Goal: Contribute content: Contribute content

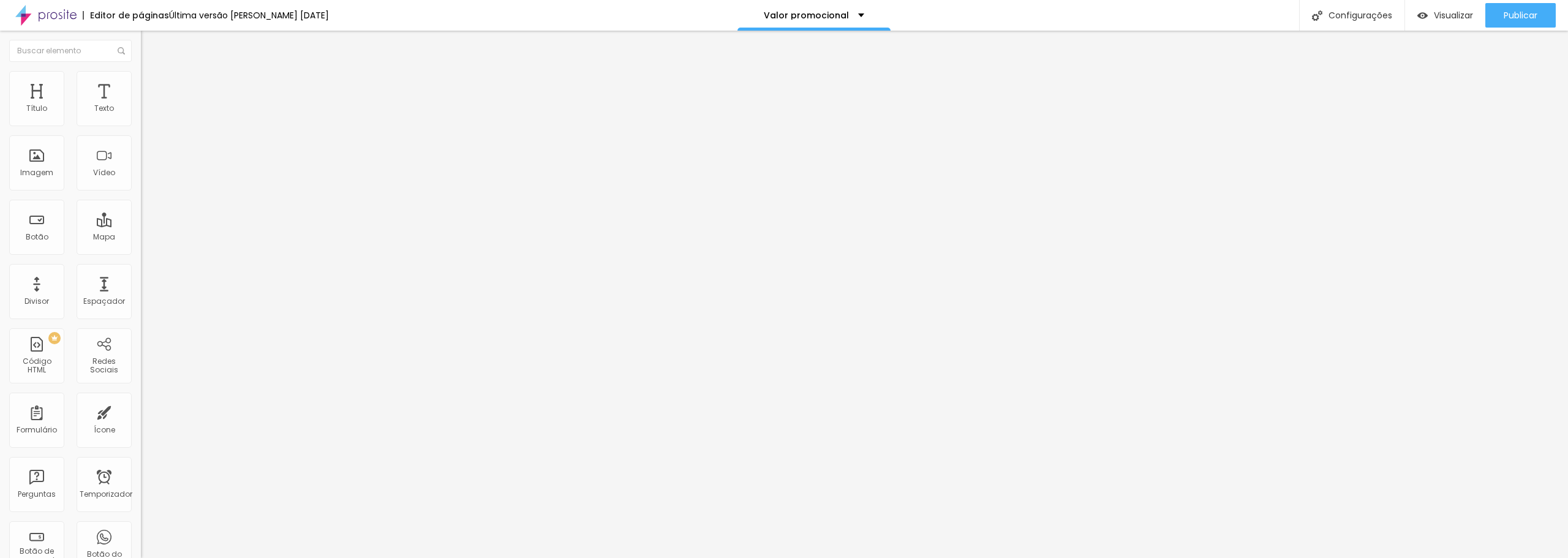
click at [152, 83] on font "Estilo" at bounding box center [161, 79] width 19 height 11
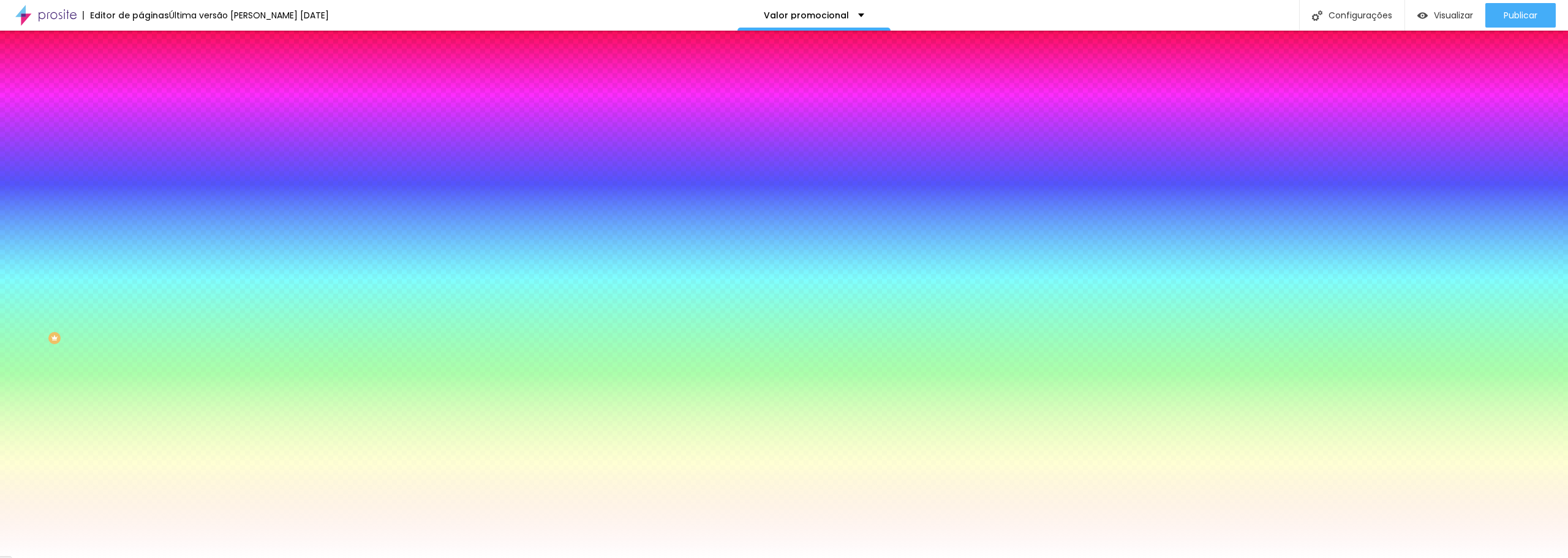
click at [208, 110] on img at bounding box center [212, 106] width 8 height 8
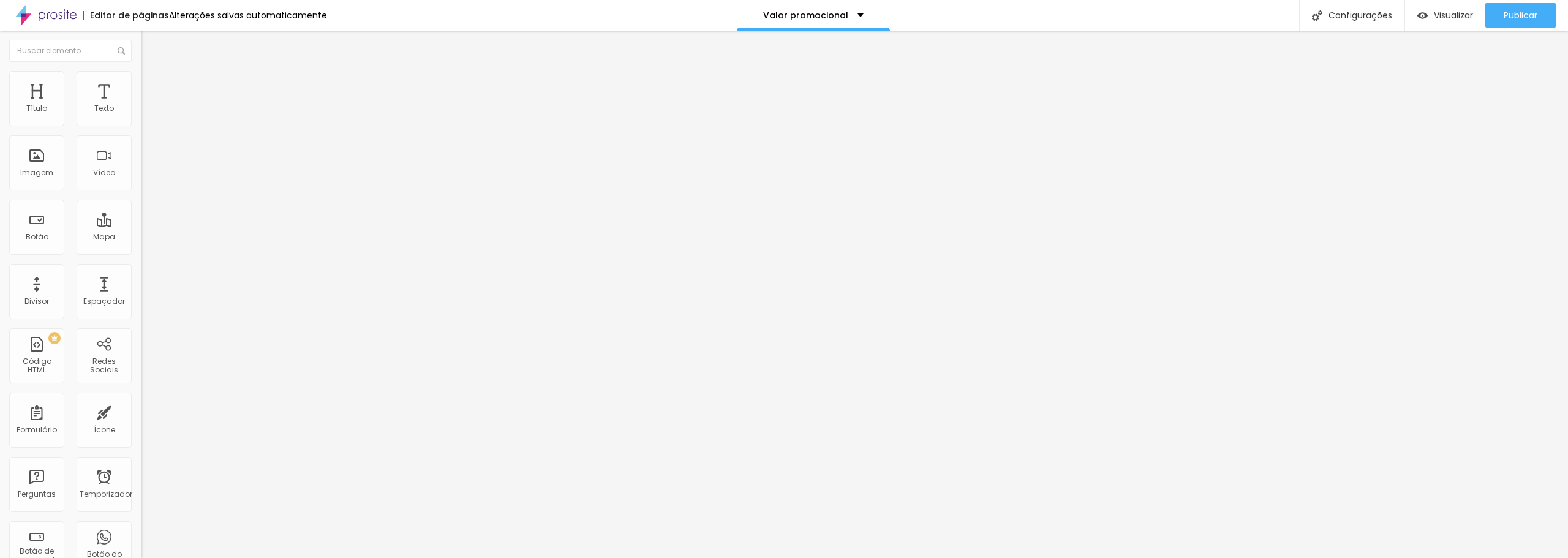
click at [141, 115] on input "text" at bounding box center [214, 108] width 147 height 13
paste input "https://youtu.be/y65y5rbiIwI"
type input "https://youtu.be/y65y5rbiIwI"
click at [141, 183] on font "Padrão 4:3" at bounding box center [160, 178] width 40 height 11
click at [141, 190] on span "Ultrawide" at bounding box center [158, 185] width 35 height 11
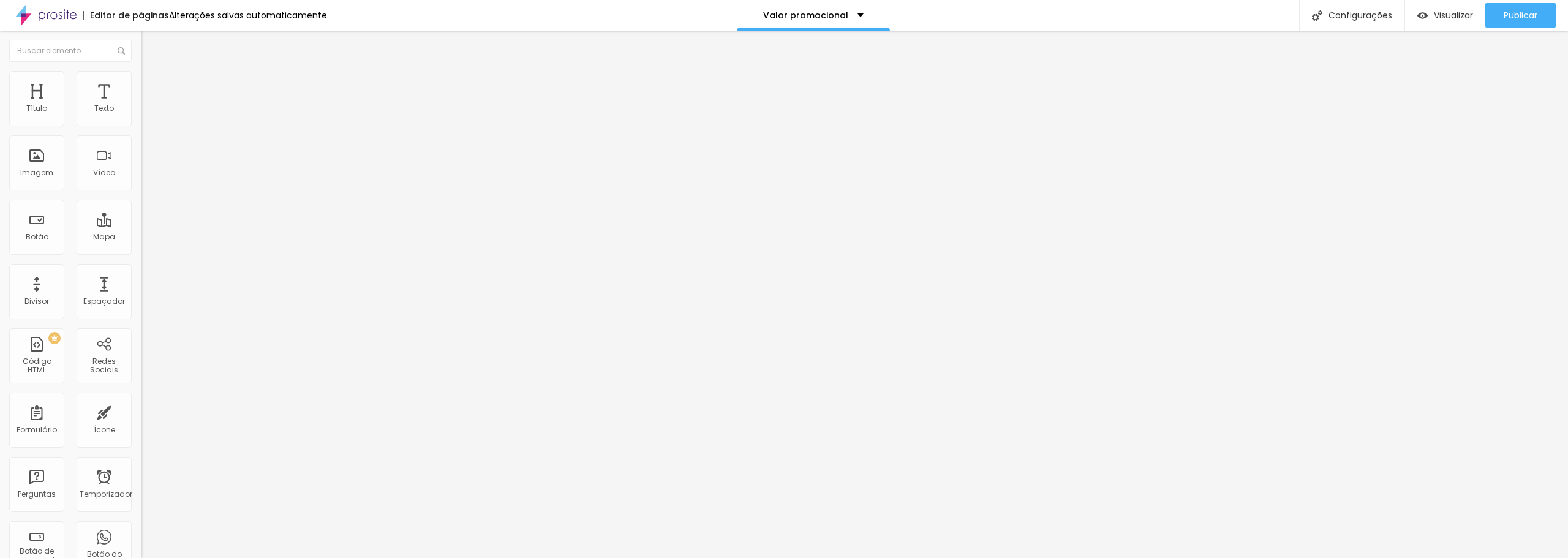
click at [141, 224] on font "Vertical 2" at bounding box center [157, 219] width 34 height 11
click at [141, 213] on font "Vertical 1" at bounding box center [156, 207] width 32 height 11
click at [141, 198] on font "Largo" at bounding box center [151, 192] width 21 height 11
click at [152, 82] on font "Estilo" at bounding box center [161, 79] width 19 height 11
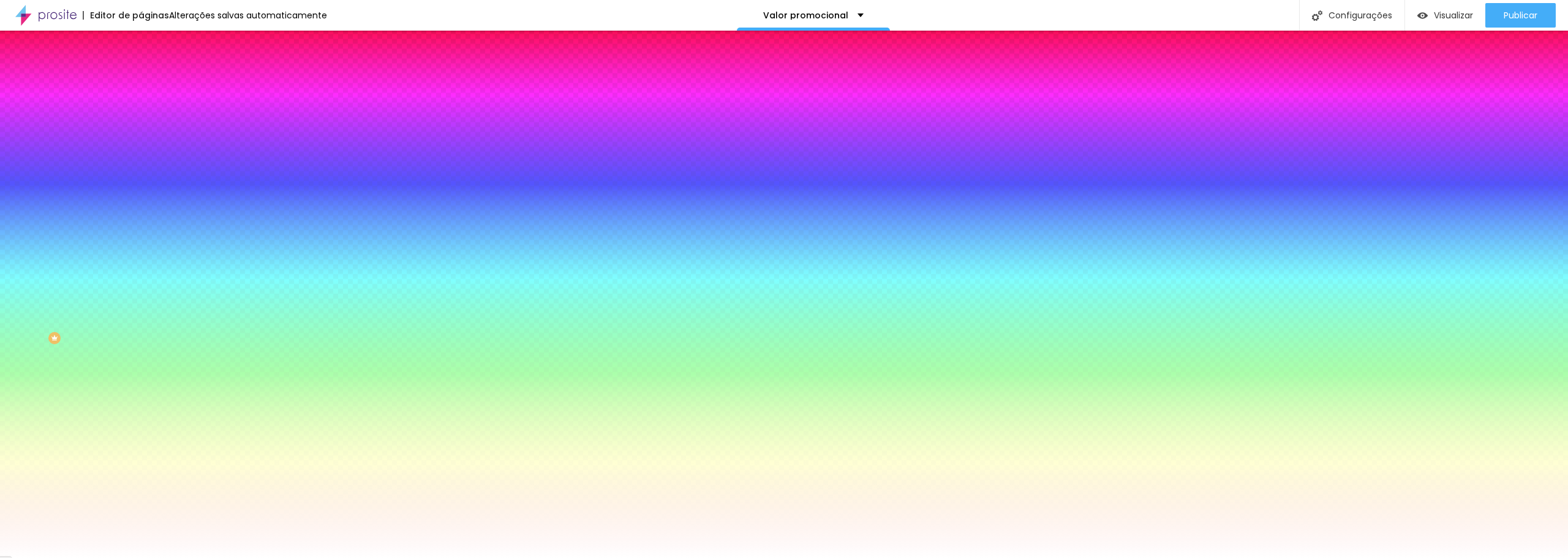
click at [148, 112] on font "Adicionar imagem" at bounding box center [183, 107] width 71 height 11
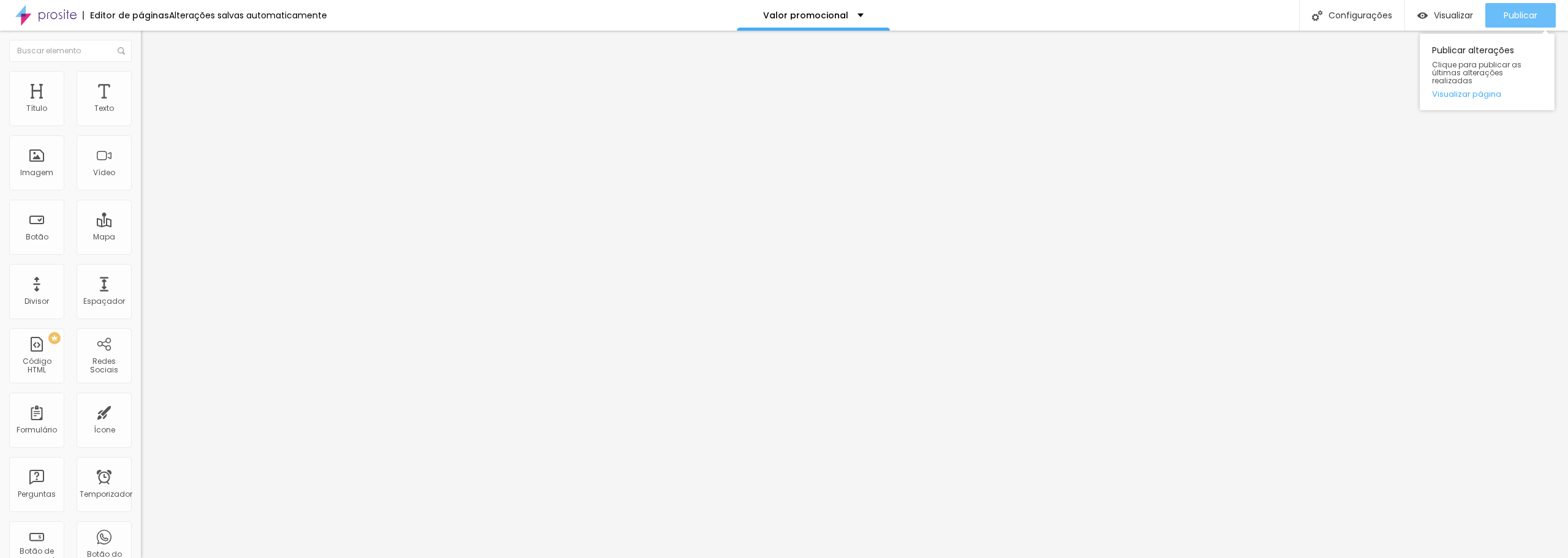
click at [1523, 13] on font "Publicar" at bounding box center [1520, 15] width 34 height 13
click at [1515, 15] on font "Publicar" at bounding box center [1520, 15] width 34 height 13
click at [1510, 4] on div "Publicar" at bounding box center [1520, 15] width 34 height 24
click at [152, 83] on font "Estilo" at bounding box center [161, 79] width 19 height 11
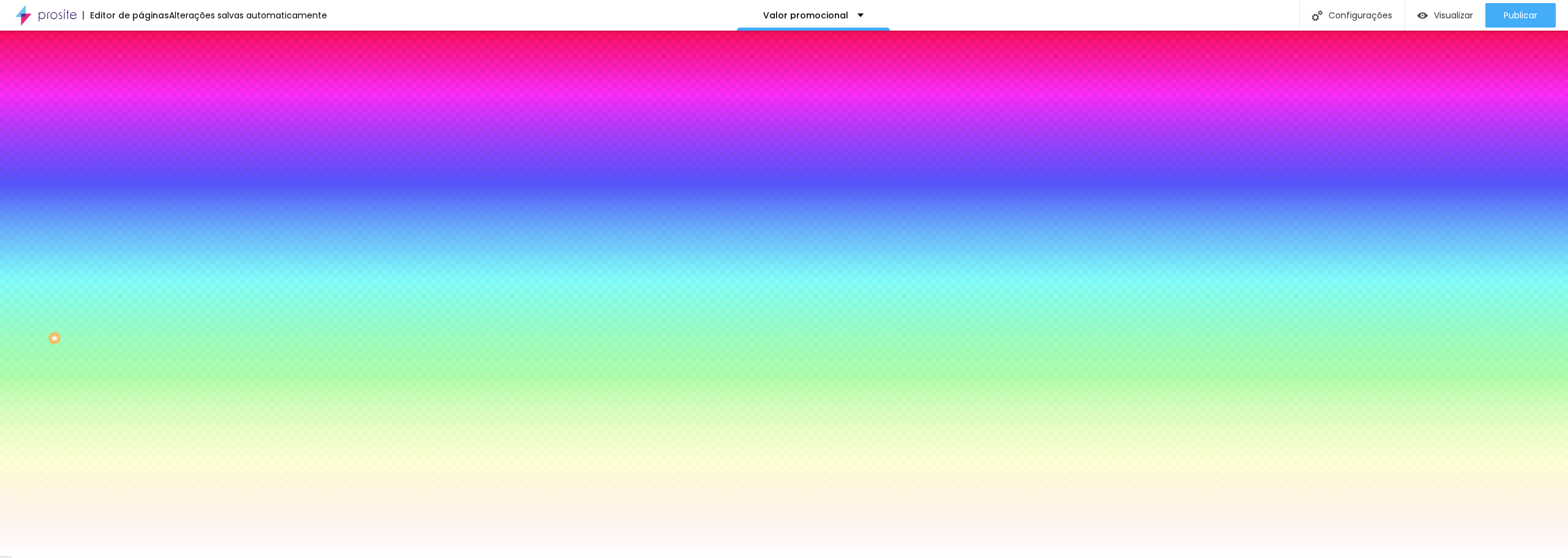
click at [148, 112] on font "Trocar imagem" at bounding box center [178, 107] width 60 height 11
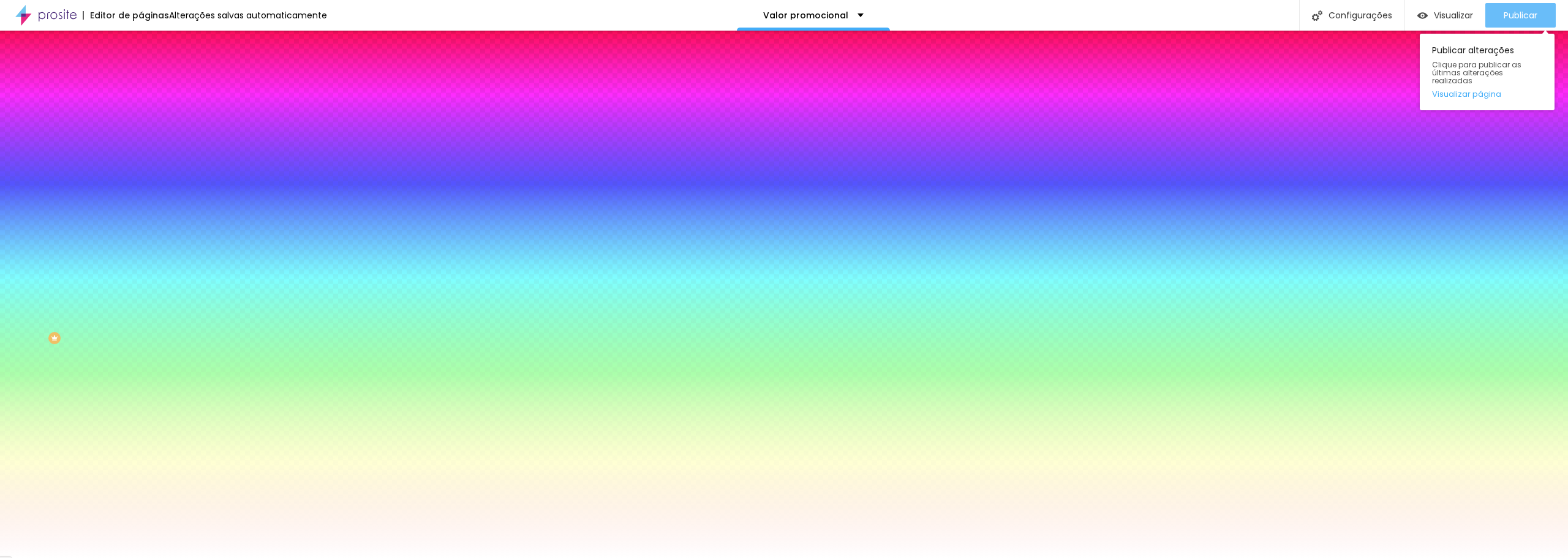
click at [1526, 18] on font "Publicar" at bounding box center [1520, 15] width 34 height 13
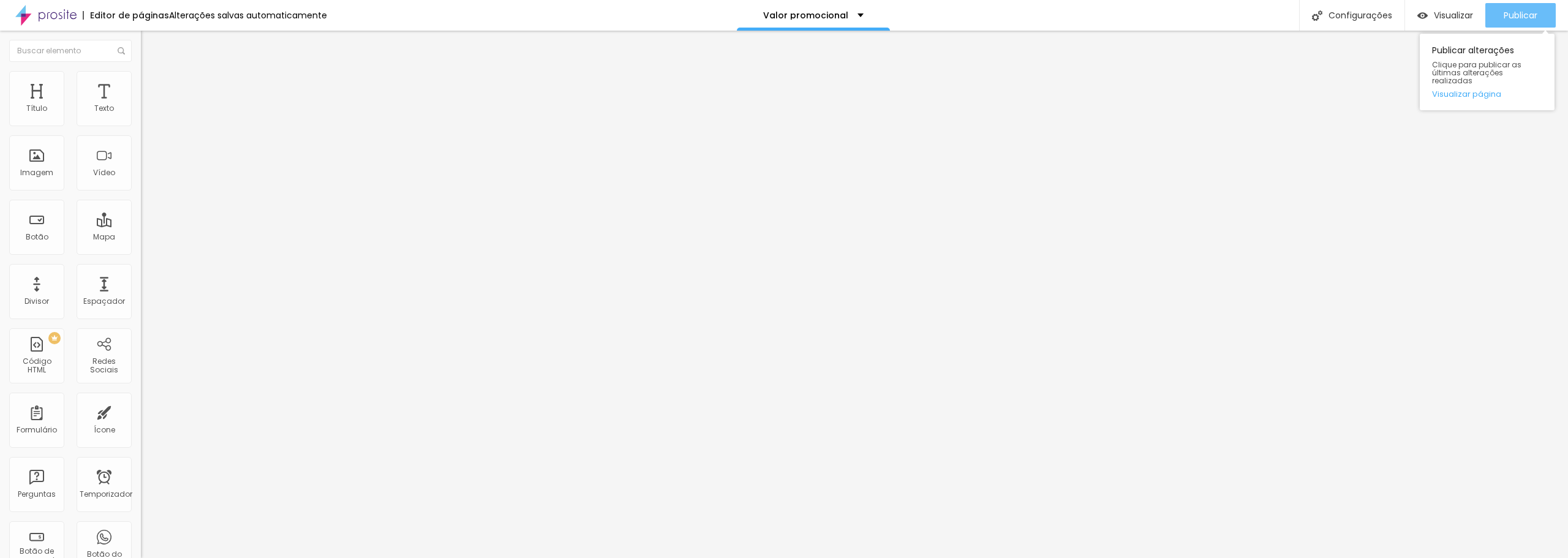
click at [1527, 19] on font "Publicar" at bounding box center [1520, 15] width 34 height 13
click at [1520, 20] on font "Publicar" at bounding box center [1520, 15] width 34 height 13
click at [141, 74] on img at bounding box center [145, 76] width 11 height 11
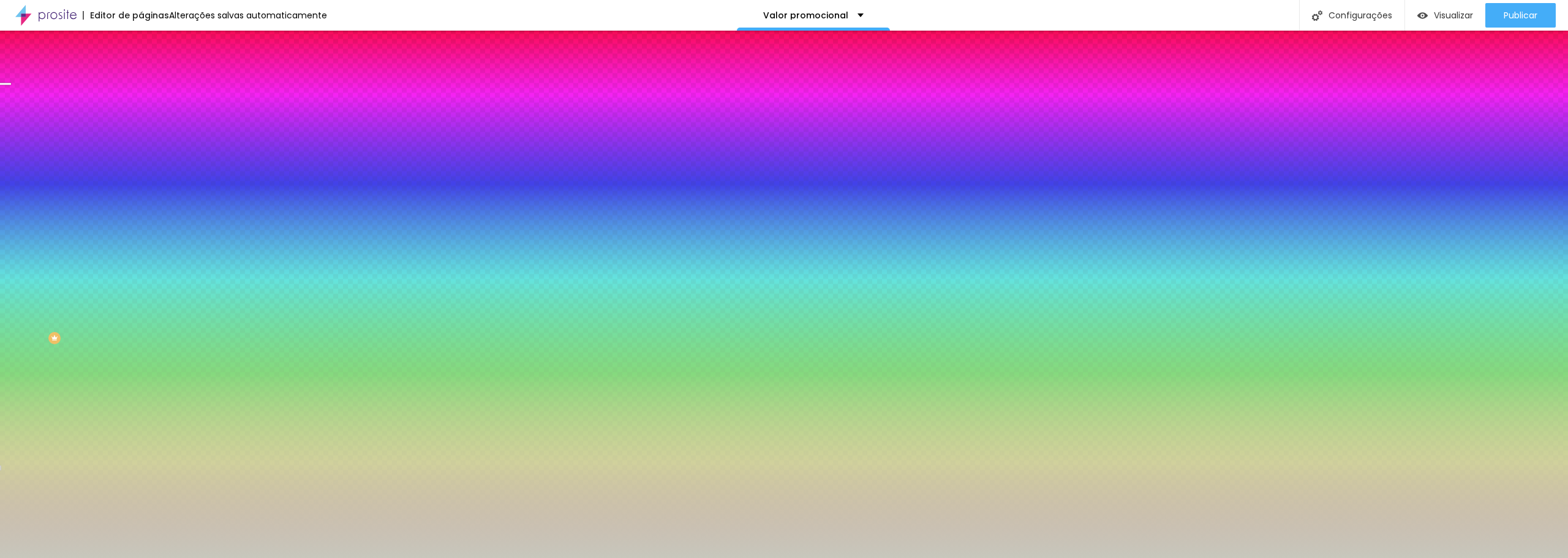
click at [148, 112] on font "Adicionar imagem" at bounding box center [183, 107] width 71 height 11
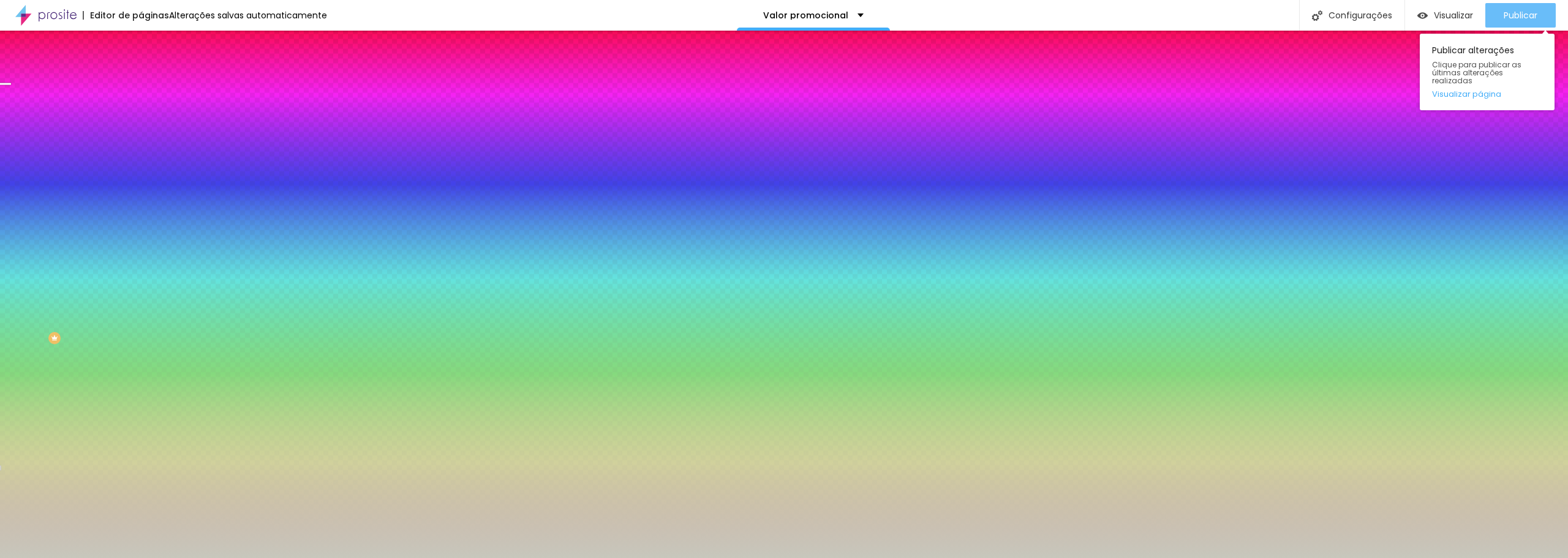
click at [1533, 13] on font "Publicar" at bounding box center [1520, 15] width 34 height 13
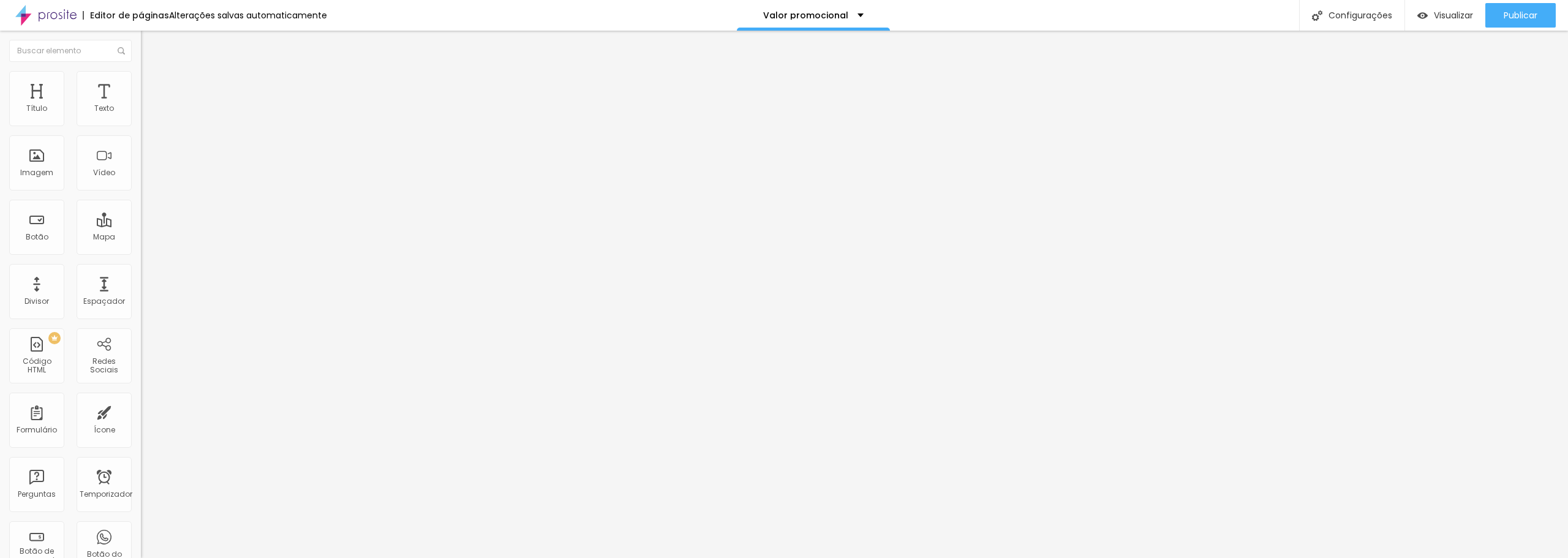
click at [141, 81] on li "Estilo" at bounding box center [211, 77] width 141 height 13
click at [141, 74] on img at bounding box center [145, 76] width 11 height 11
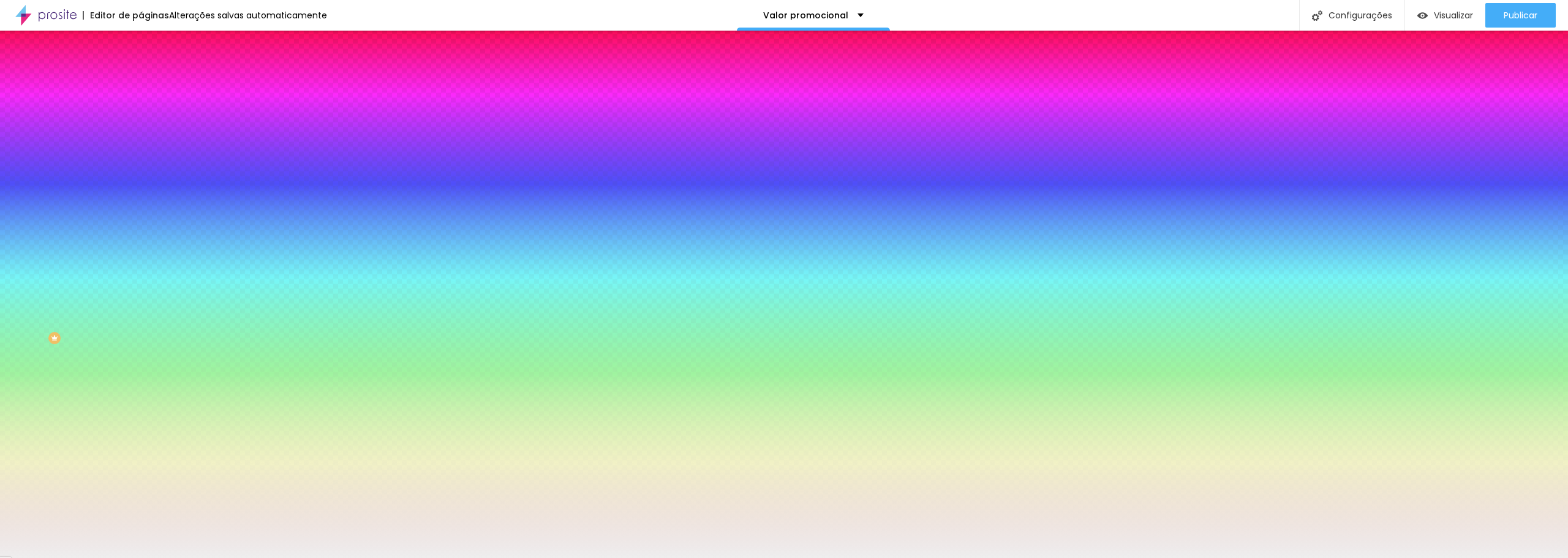
click at [148, 112] on font "Adicionar imagem" at bounding box center [183, 107] width 71 height 11
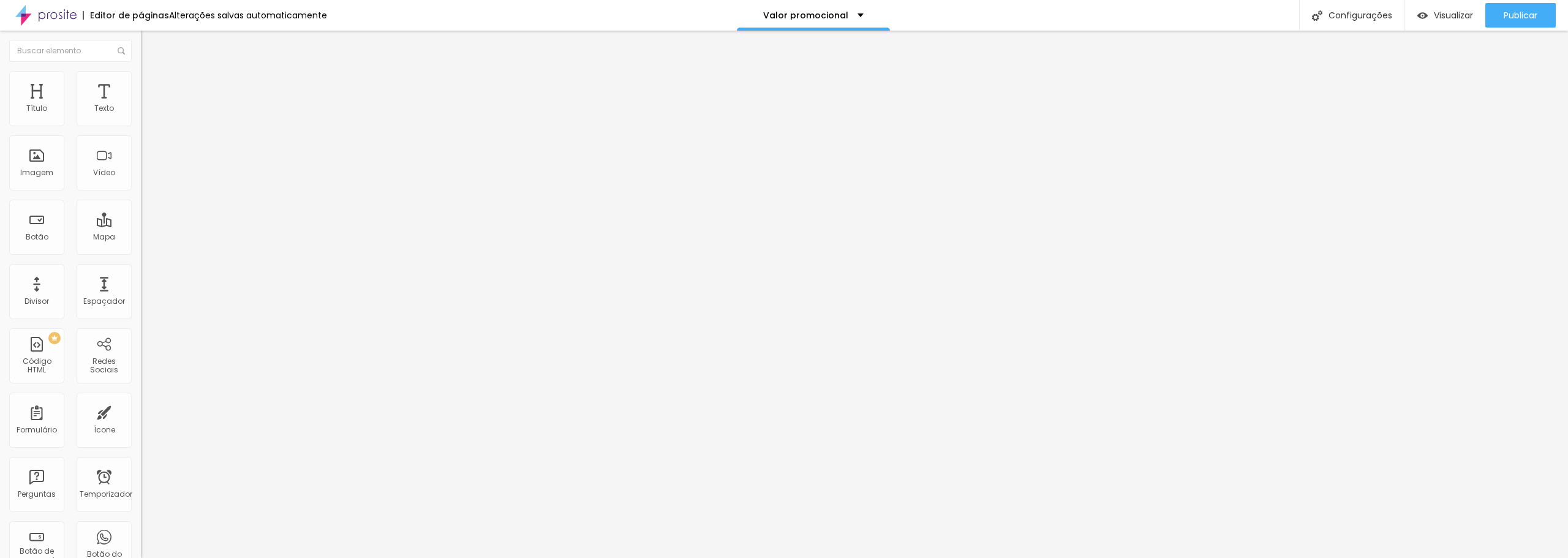
click at [141, 77] on li "Estilo" at bounding box center [211, 77] width 141 height 13
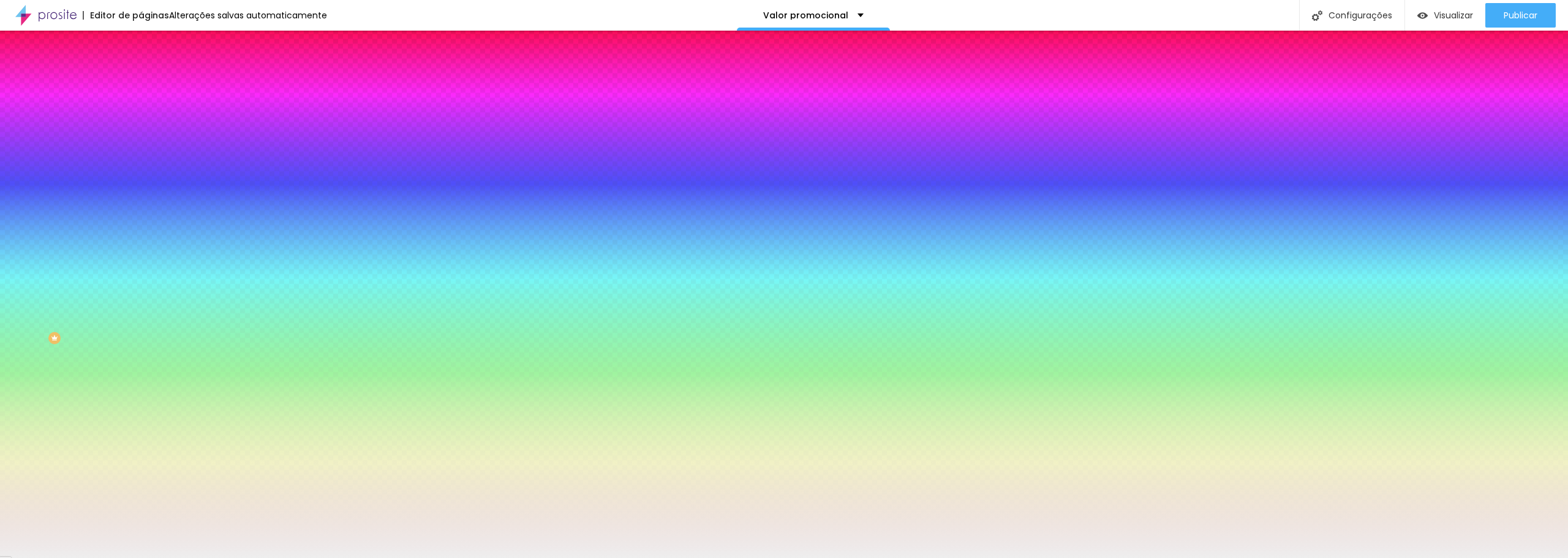
click at [208, 112] on span at bounding box center [212, 107] width 8 height 11
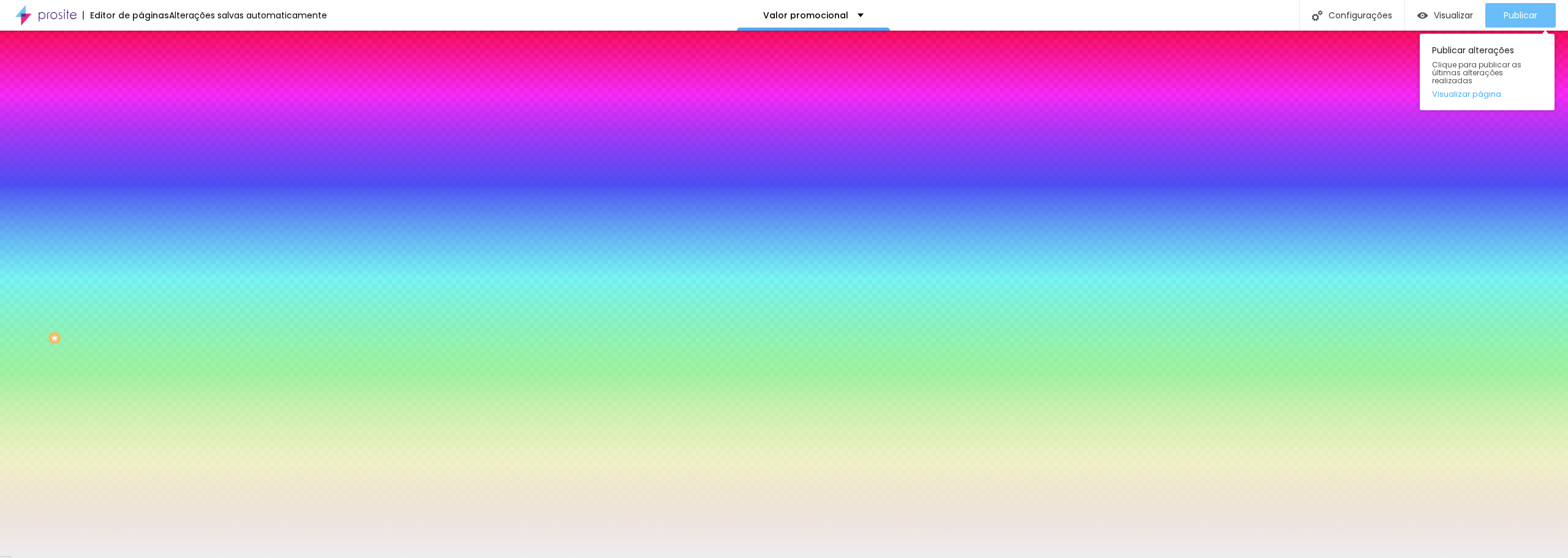
click at [1524, 16] on font "Publicar" at bounding box center [1520, 15] width 34 height 13
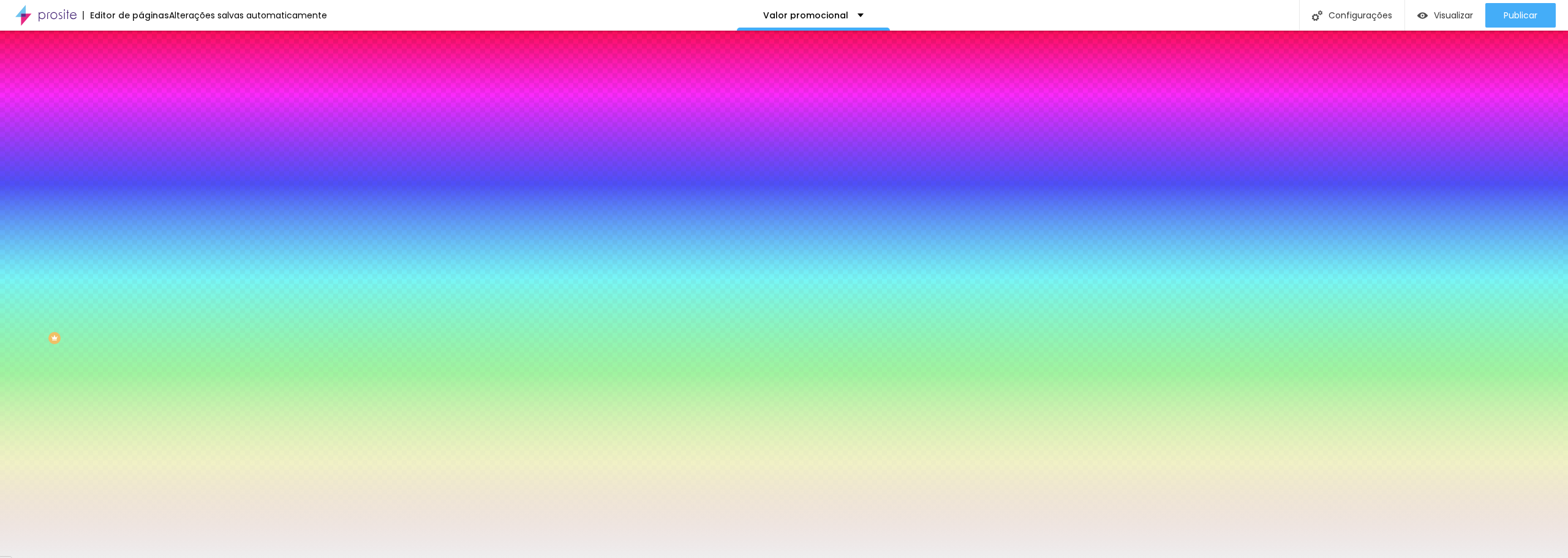
click at [148, 112] on font "Trocar imagem" at bounding box center [178, 107] width 60 height 11
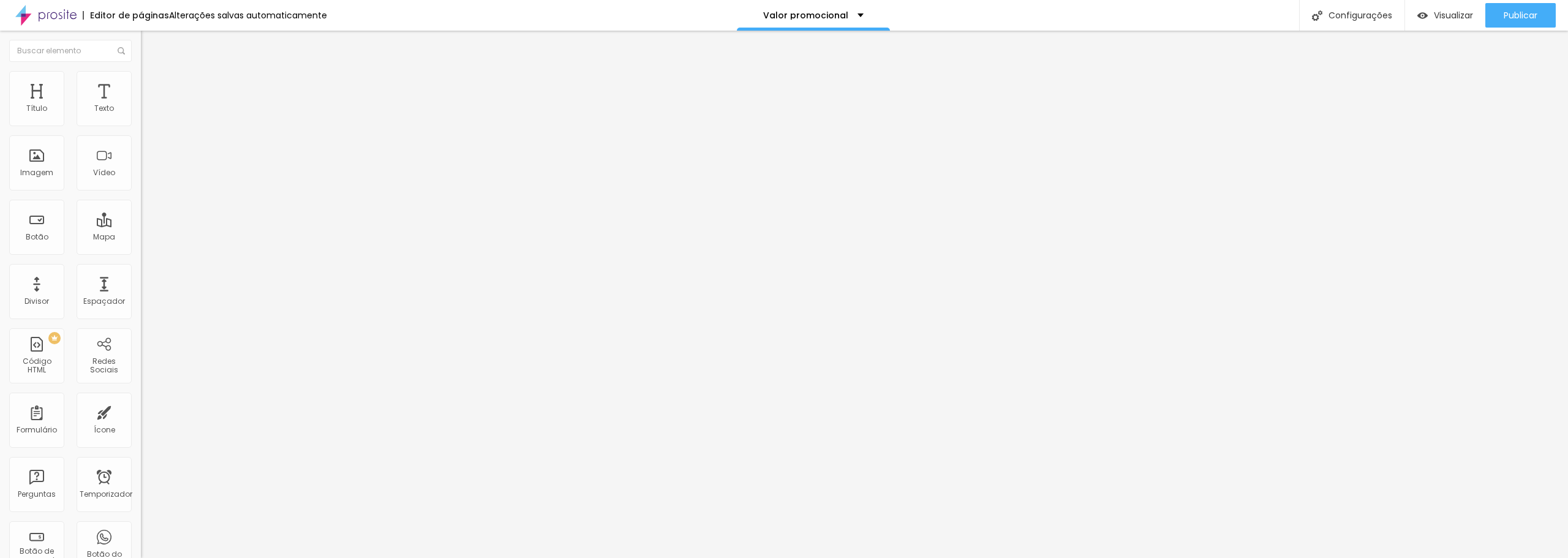
click at [141, 80] on li "Estilo" at bounding box center [211, 77] width 141 height 13
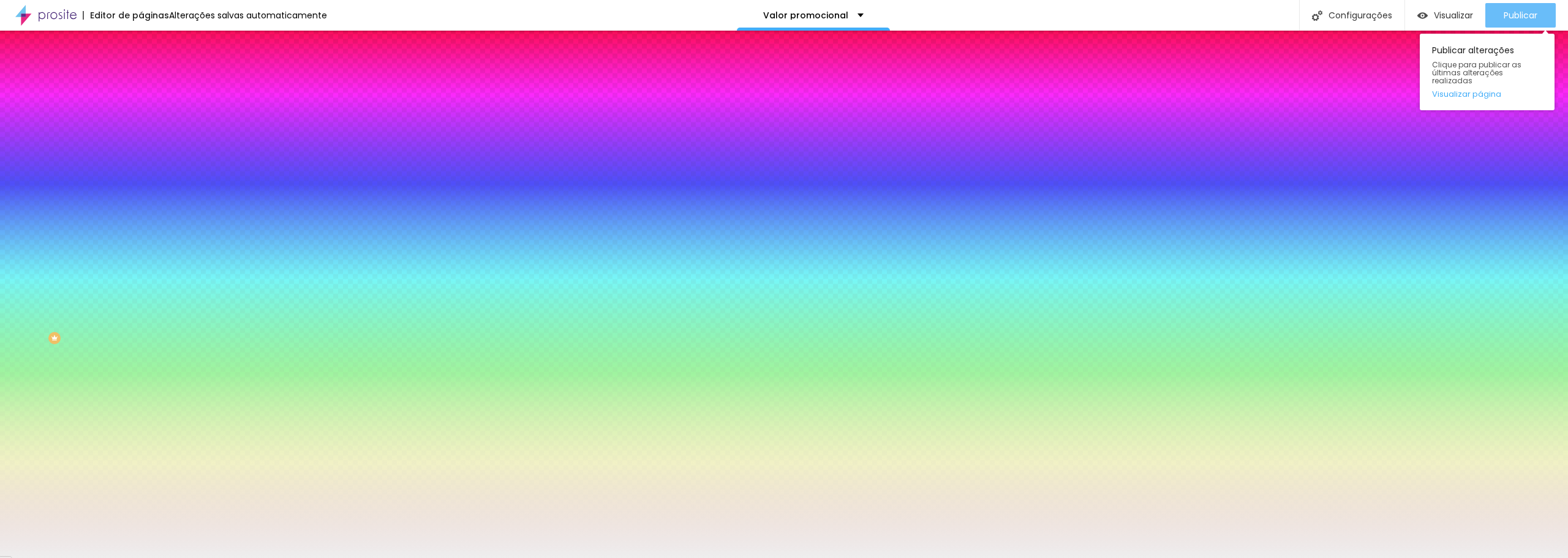
click at [1534, 14] on font "Publicar" at bounding box center [1520, 15] width 34 height 13
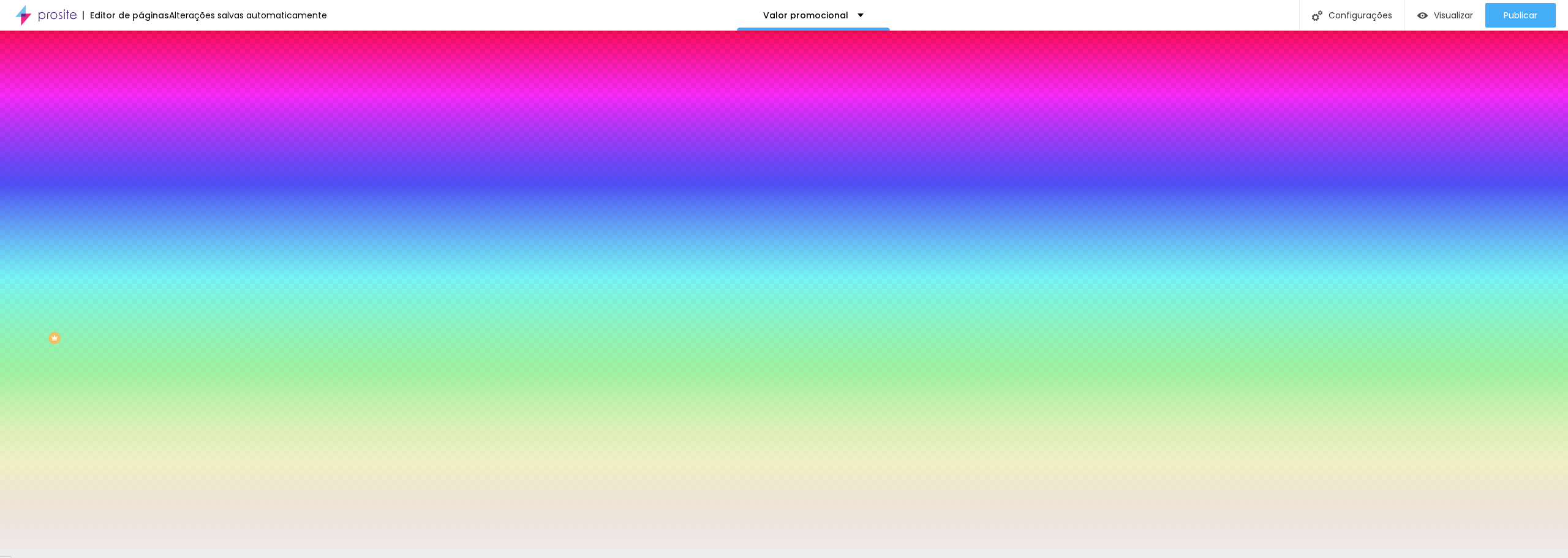
click at [152, 87] on font "Avançado" at bounding box center [172, 92] width 40 height 11
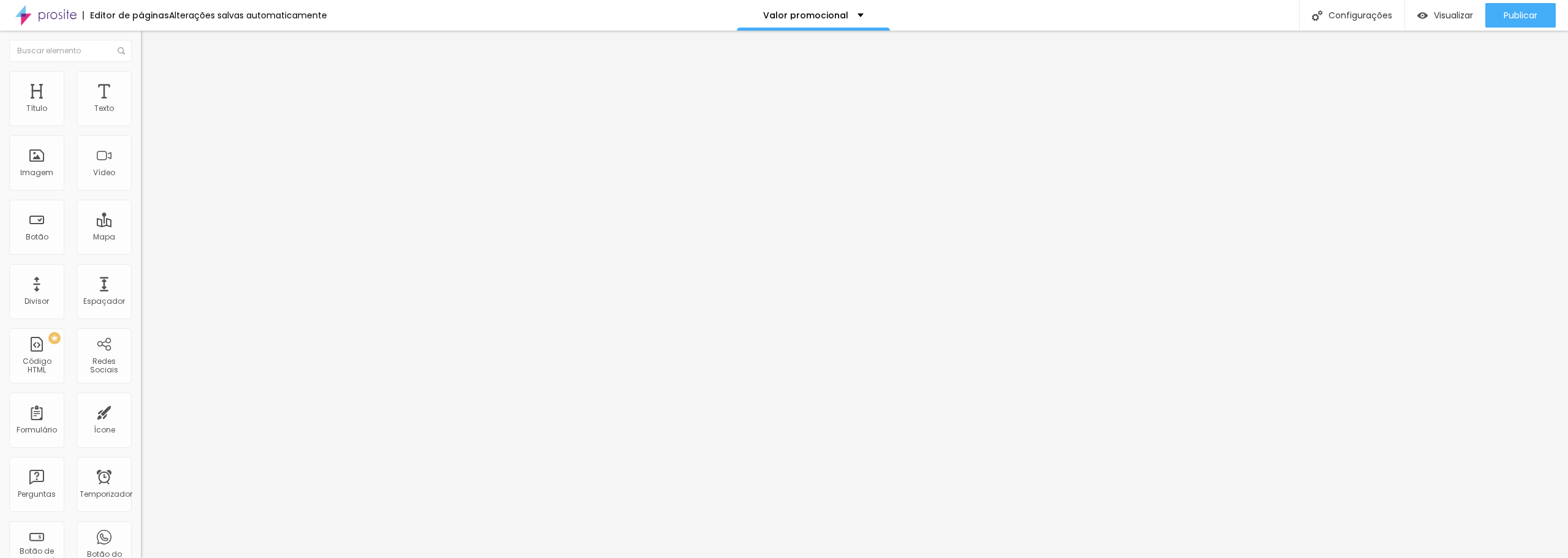
click at [141, 80] on li "Estilo" at bounding box center [211, 77] width 141 height 13
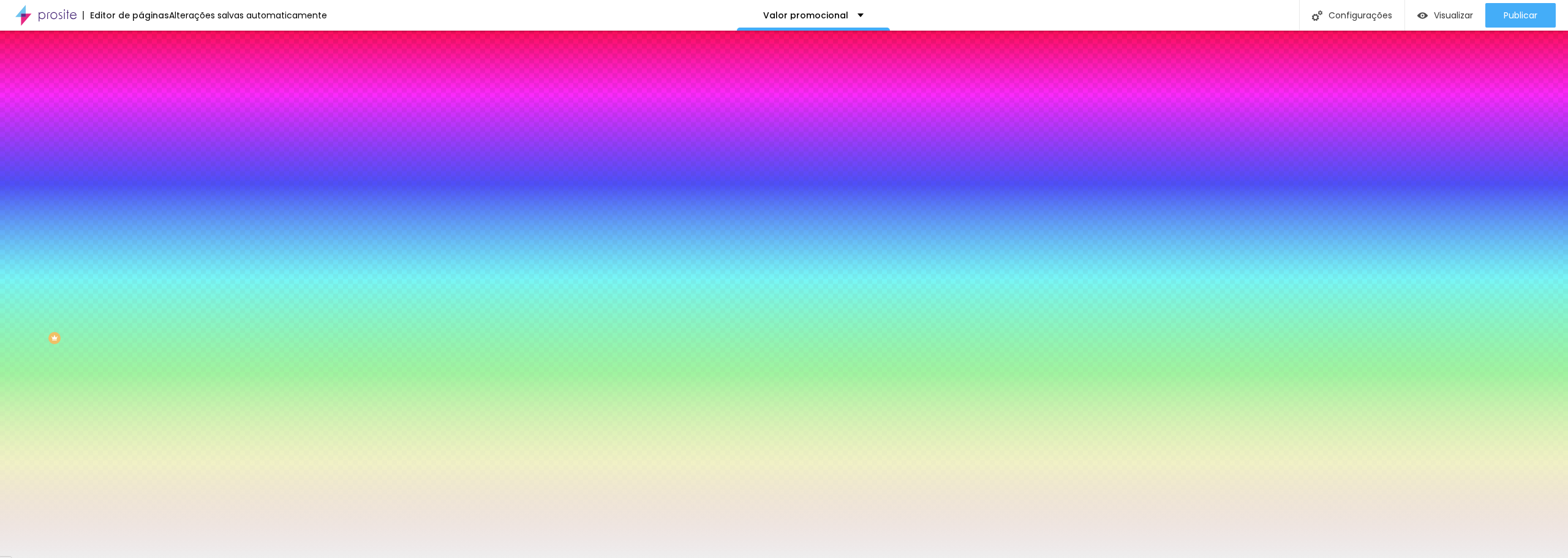
click at [141, 167] on div at bounding box center [211, 167] width 141 height 0
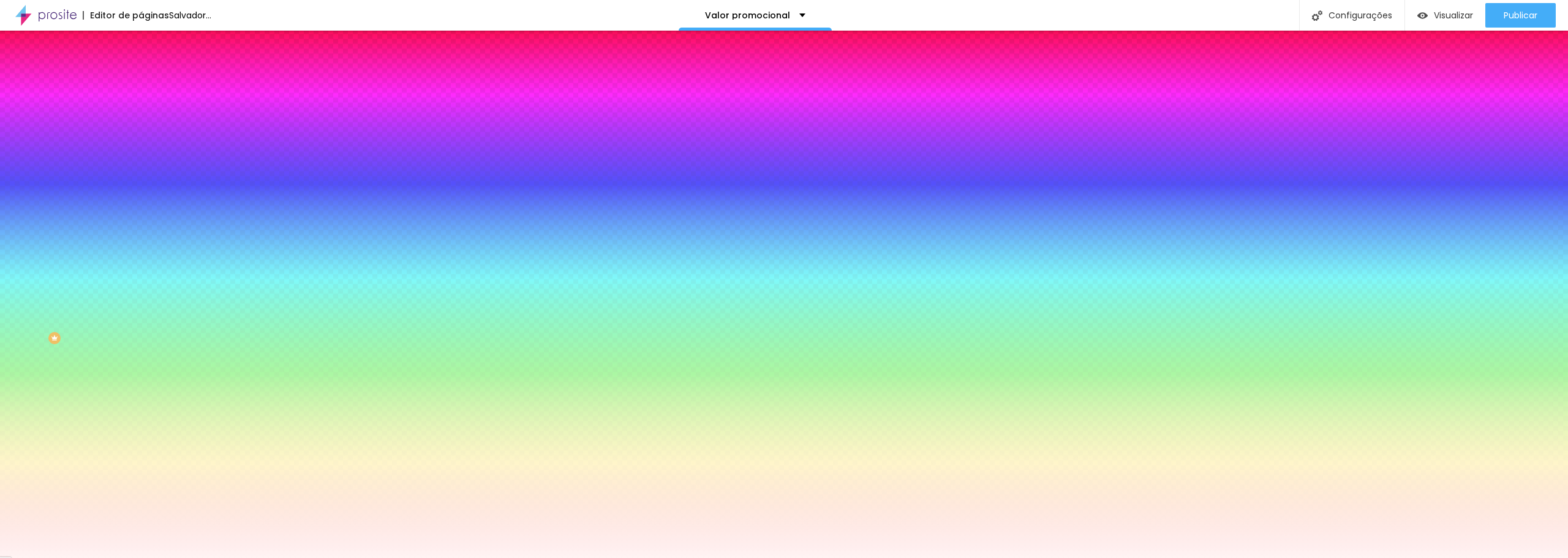
drag, startPoint x: 20, startPoint y: 244, endPoint x: 22, endPoint y: 231, distance: 13.2
click at [141, 179] on div "Cor de fundo Voltar ao padrão #FFF3F3" at bounding box center [211, 162] width 141 height 34
click at [141, 167] on div at bounding box center [211, 167] width 141 height 0
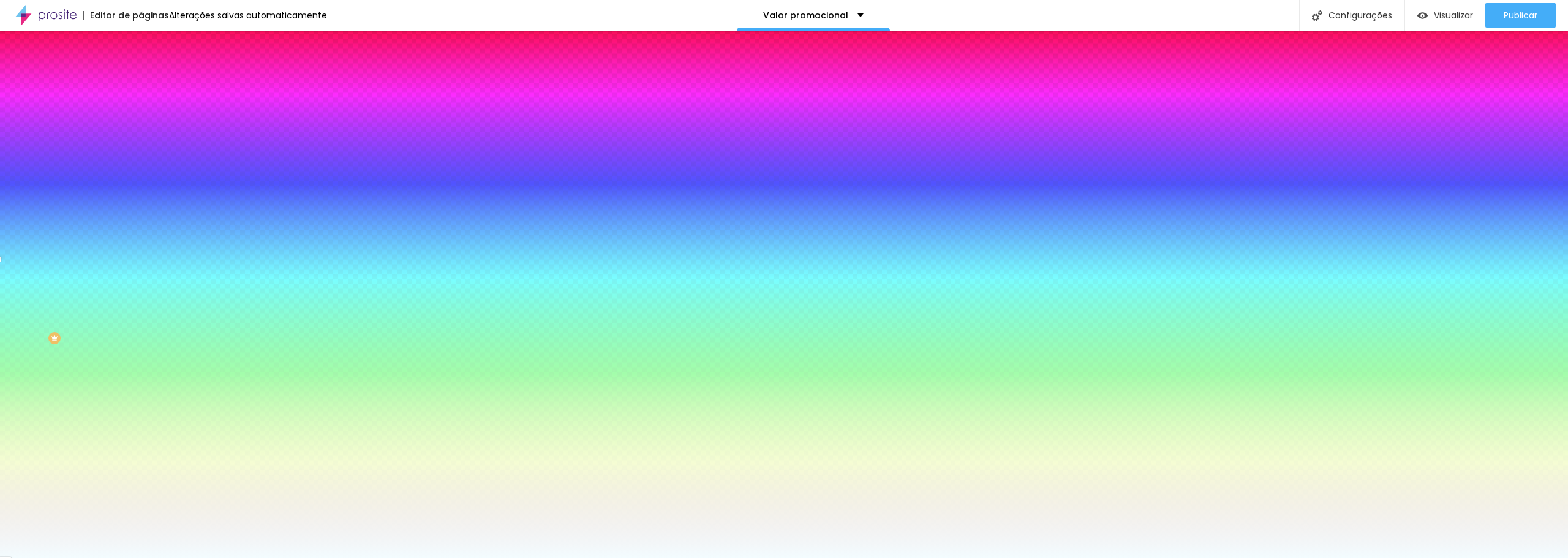
drag, startPoint x: 106, startPoint y: 276, endPoint x: 138, endPoint y: 279, distance: 32.1
click at [141, 254] on div "Imagem de fundo Trocar imagem Efeito da Imagem Nenhum Nenhum Parallax Cor de fu…" at bounding box center [211, 175] width 141 height 159
click at [141, 167] on div at bounding box center [211, 167] width 141 height 0
type input "#F3FCFF"
click at [123, 247] on div at bounding box center [784, 279] width 1568 height 558
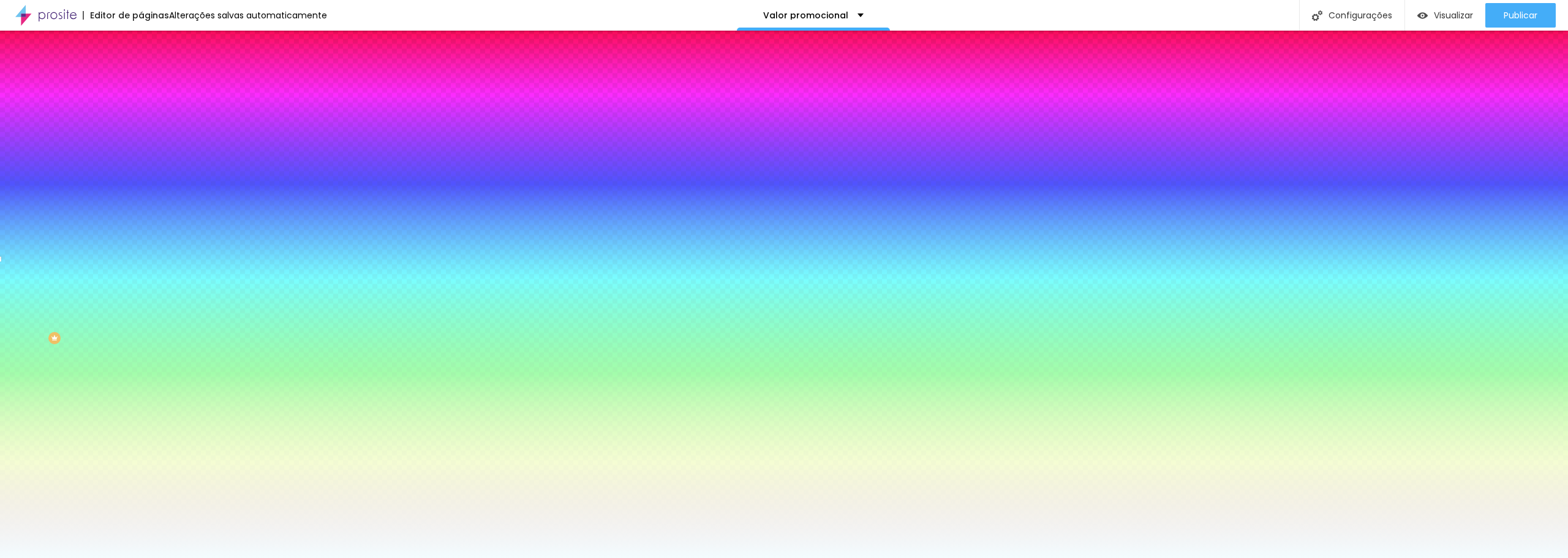
drag, startPoint x: 123, startPoint y: 247, endPoint x: 131, endPoint y: 231, distance: 17.9
click at [141, 179] on div "Cor de fundo Voltar ao padrão #F3FCFF" at bounding box center [211, 162] width 141 height 34
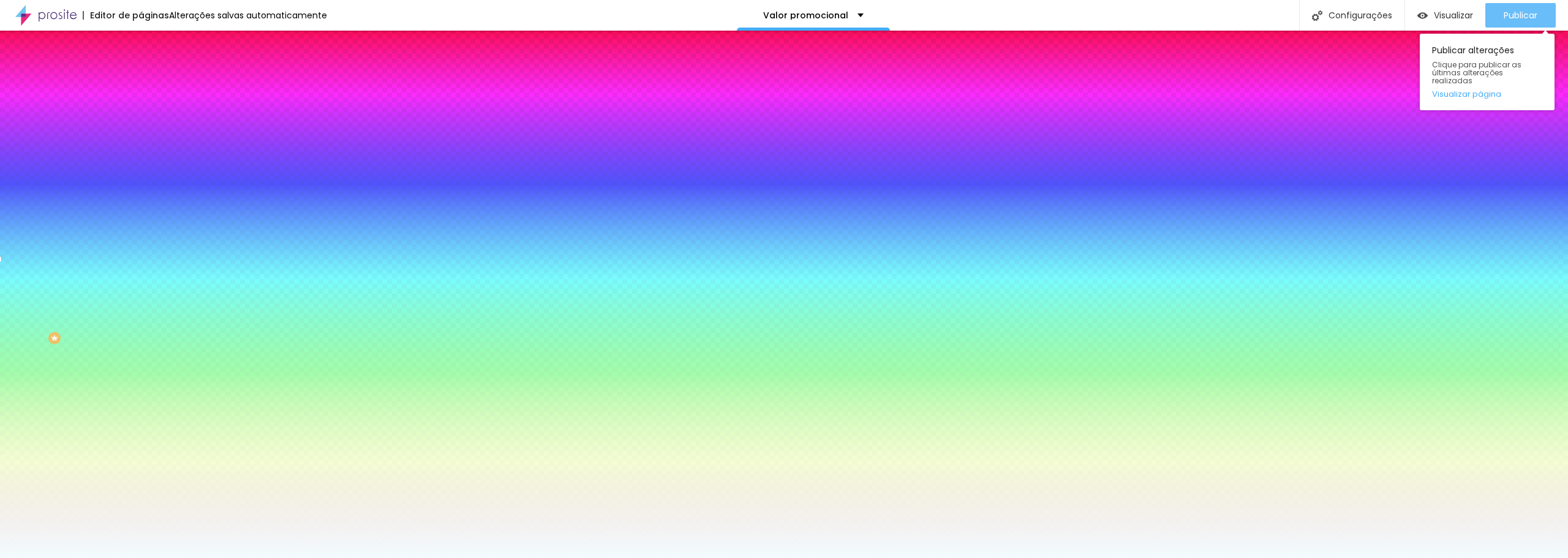
click at [1508, 20] on font "Publicar" at bounding box center [1520, 15] width 34 height 13
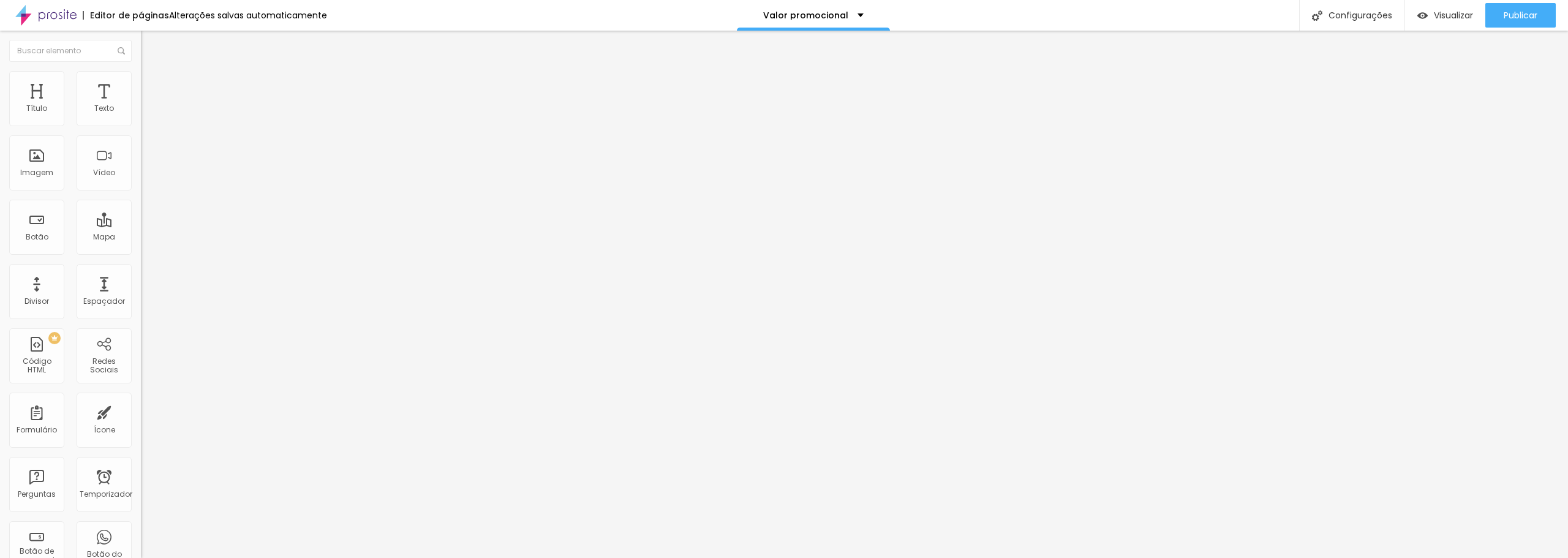
click at [145, 114] on icon "button" at bounding box center [149, 110] width 8 height 8
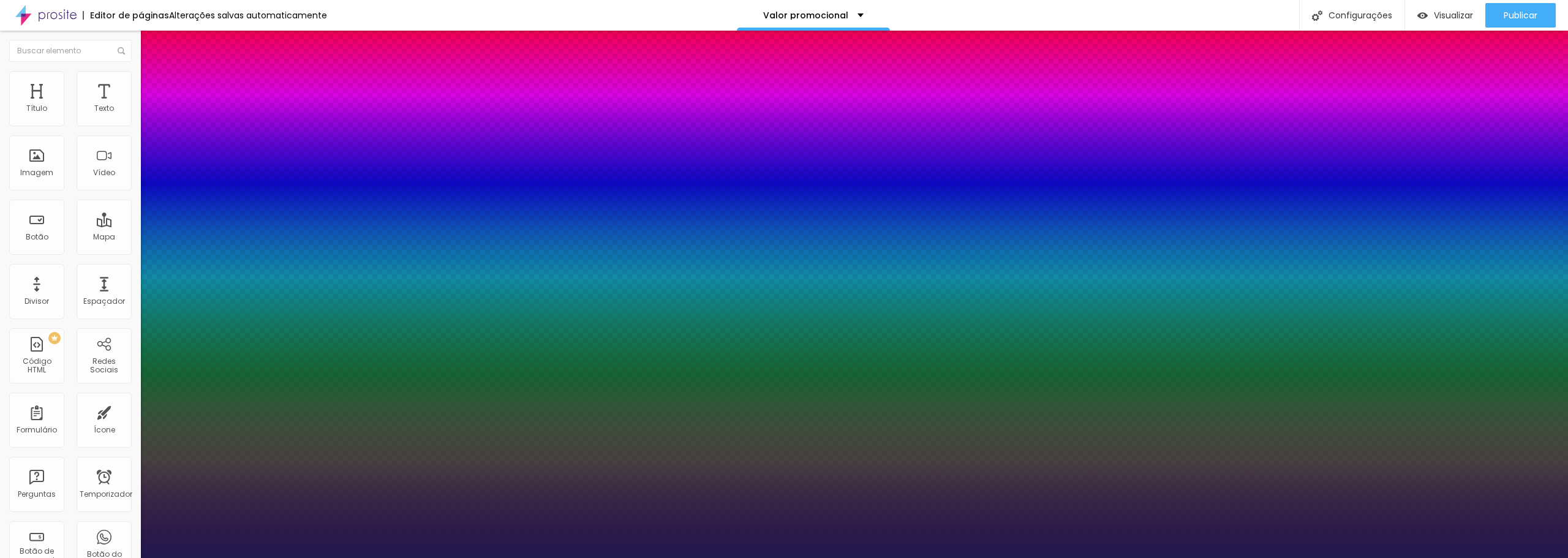
type input "1"
click at [740, 557] on div at bounding box center [784, 558] width 1568 height 0
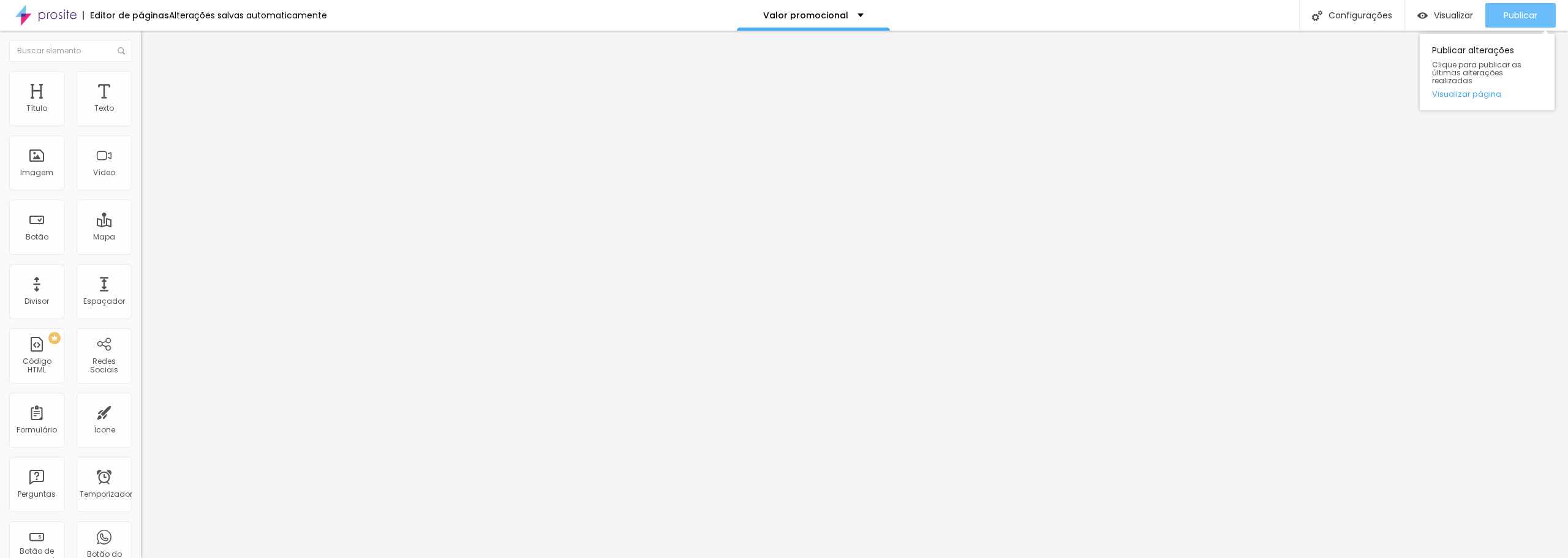
click at [1512, 19] on font "Publicar" at bounding box center [1520, 15] width 34 height 13
click at [141, 80] on li "Estilo" at bounding box center [211, 77] width 141 height 13
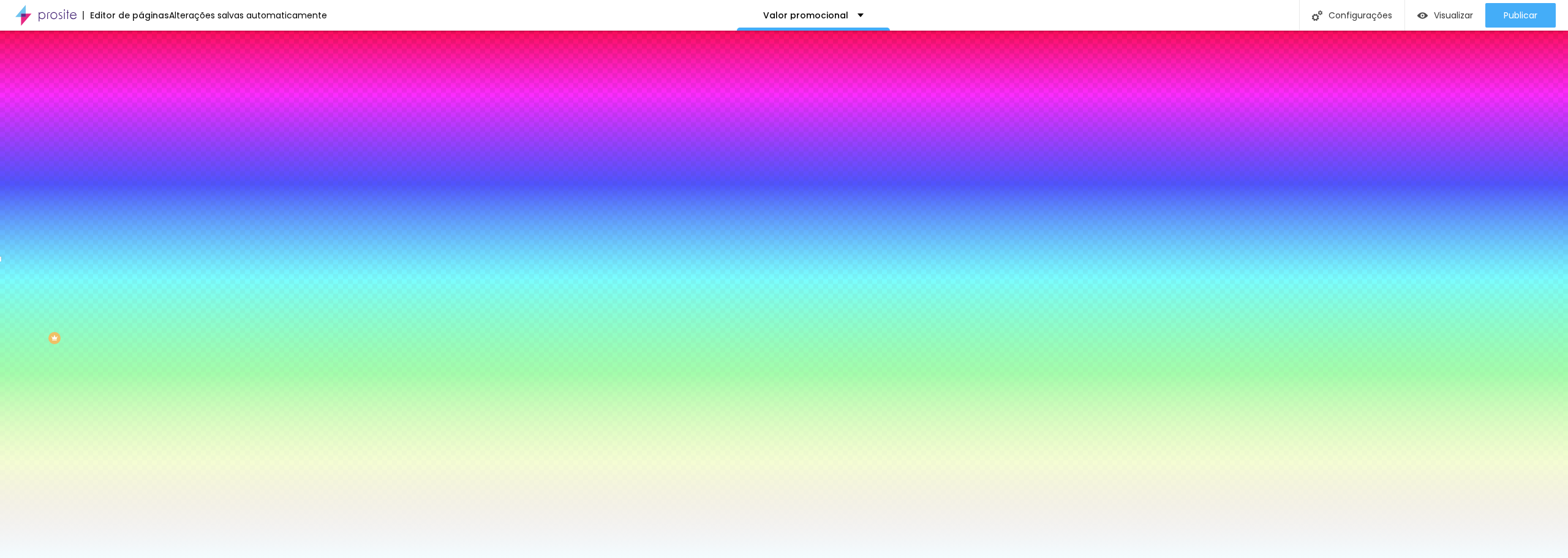
click at [141, 167] on div at bounding box center [211, 167] width 141 height 0
drag, startPoint x: 120, startPoint y: 239, endPoint x: 126, endPoint y: 294, distance: 55.3
click at [13, 340] on div at bounding box center [6, 341] width 13 height 2
drag, startPoint x: 104, startPoint y: 284, endPoint x: 117, endPoint y: 282, distance: 13.2
click at [141, 179] on div at bounding box center [211, 179] width 141 height 0
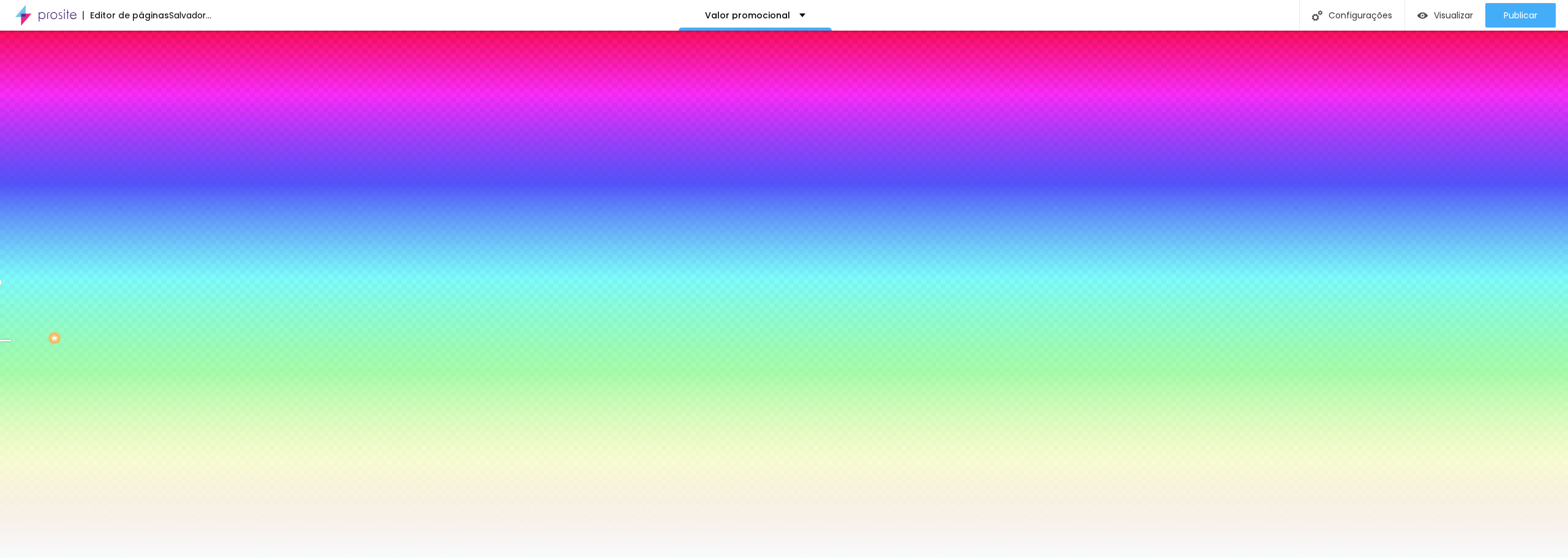
type input "#FFFFFF"
drag, startPoint x: 22, startPoint y: 239, endPoint x: 11, endPoint y: 230, distance: 14.2
click at [141, 179] on div "Cor de fundo Voltar ao padrão #FFFFFF" at bounding box center [211, 162] width 141 height 34
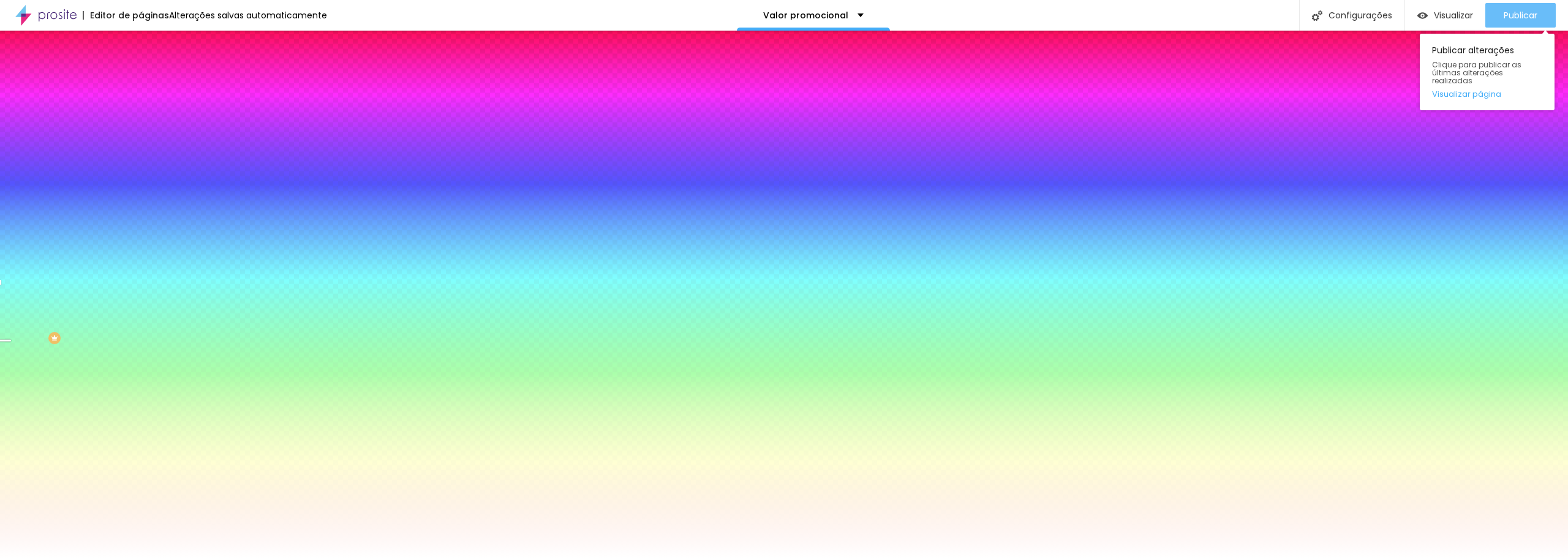
click at [1514, 14] on font "Publicar" at bounding box center [1520, 15] width 34 height 13
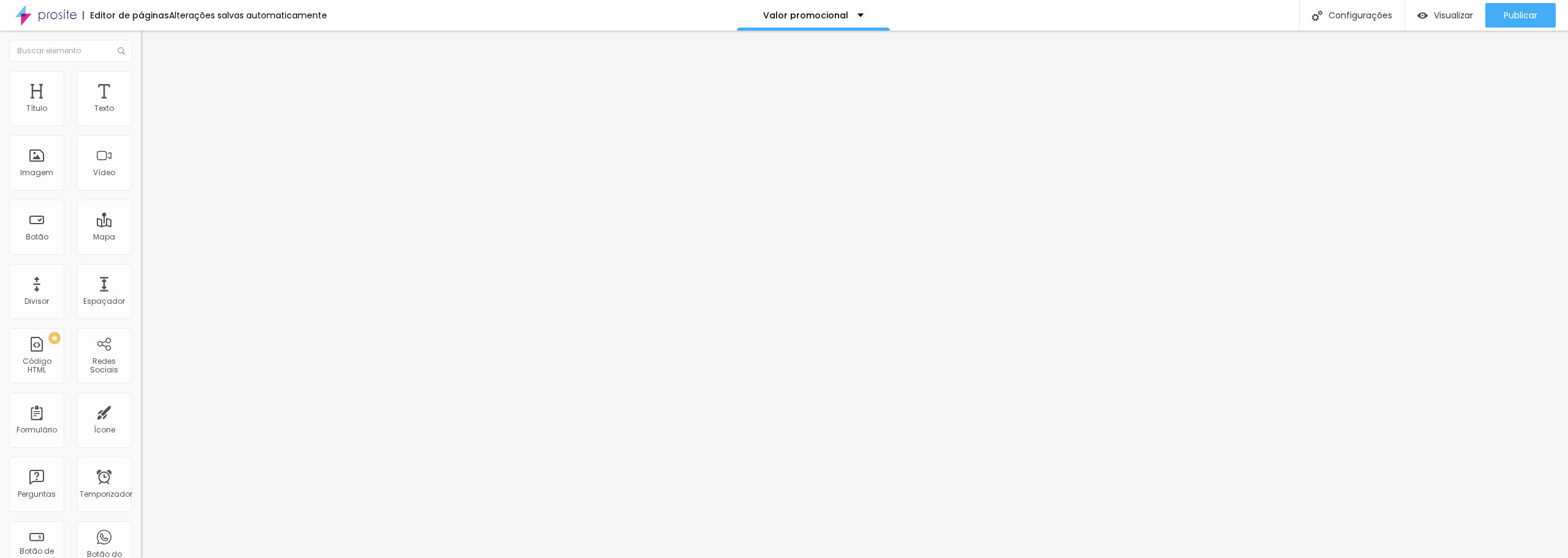
click at [147, 112] on icon "button" at bounding box center [149, 109] width 5 height 5
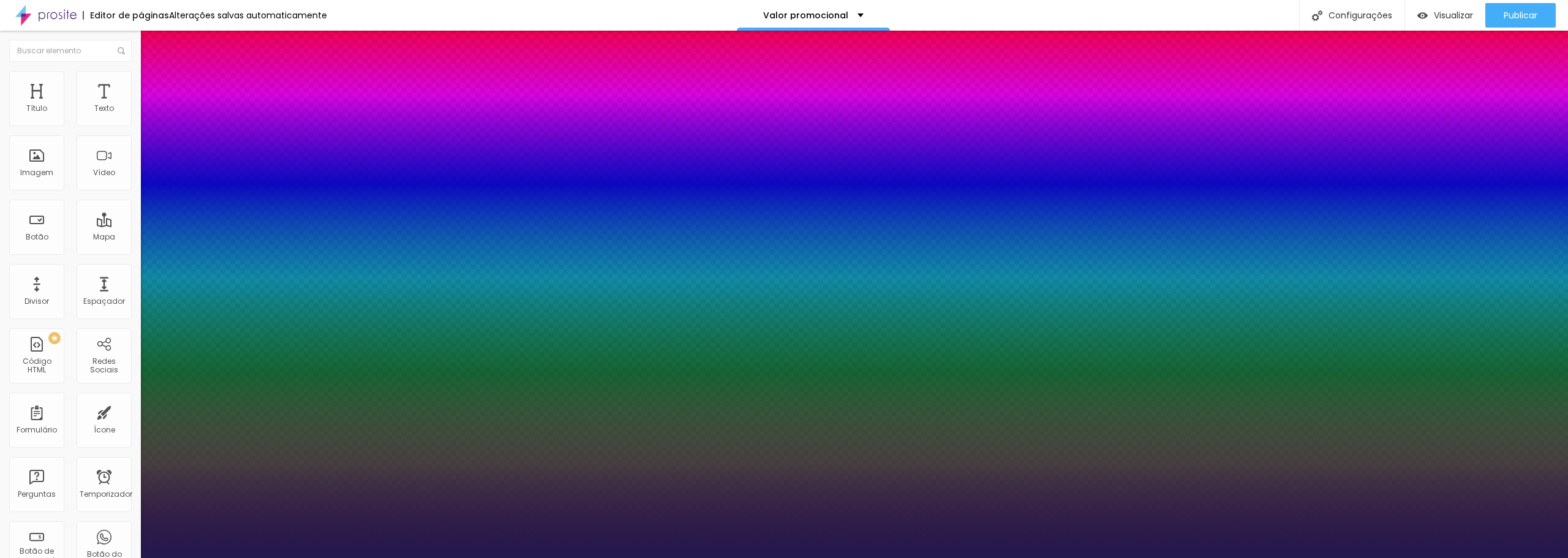
type input "1"
type input "24"
type input "1"
type input "26"
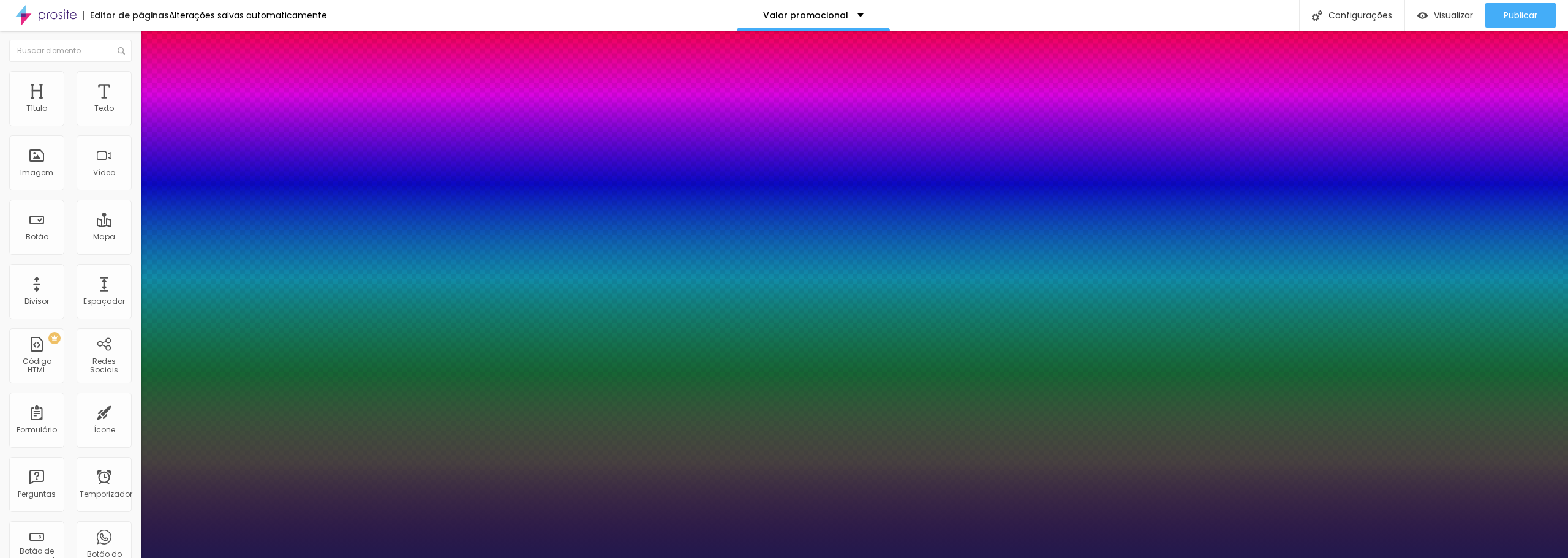
type input "26"
type input "1"
type input "27"
type input "1"
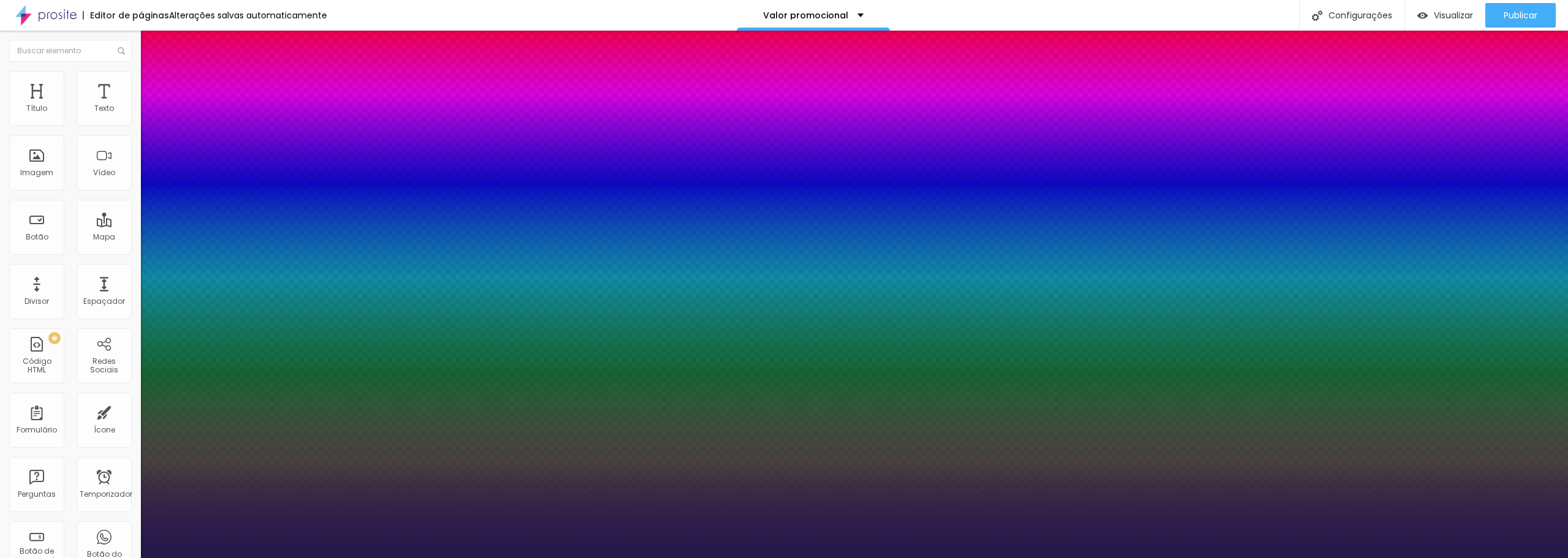
type input "29"
type input "1"
type input "30"
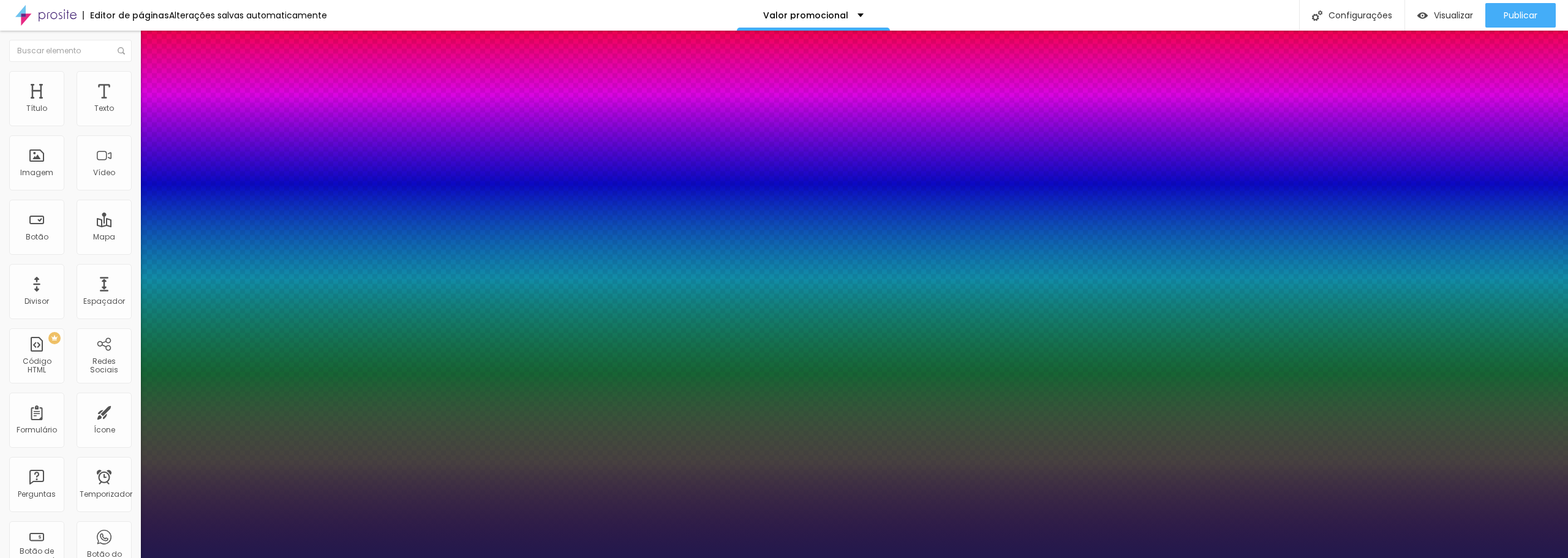
type input "1"
drag, startPoint x: 173, startPoint y: 210, endPoint x: 179, endPoint y: 212, distance: 6.3
type input "30"
type input "1"
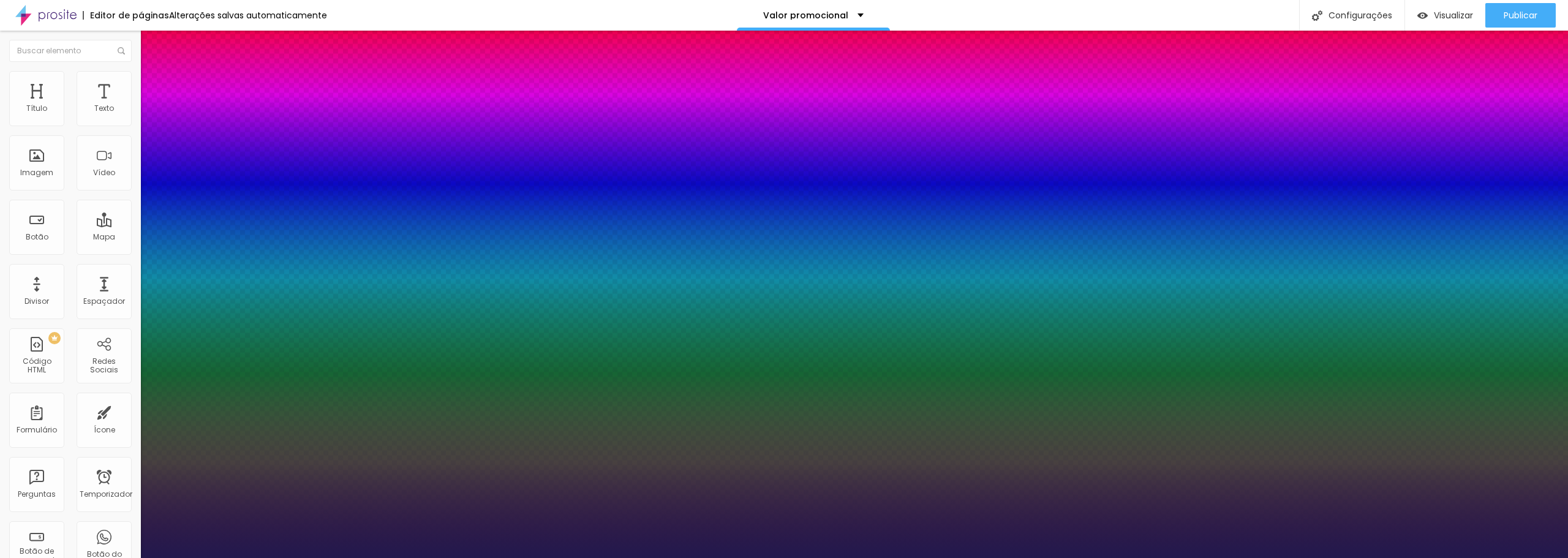
click at [1347, 557] on div at bounding box center [784, 558] width 1568 height 0
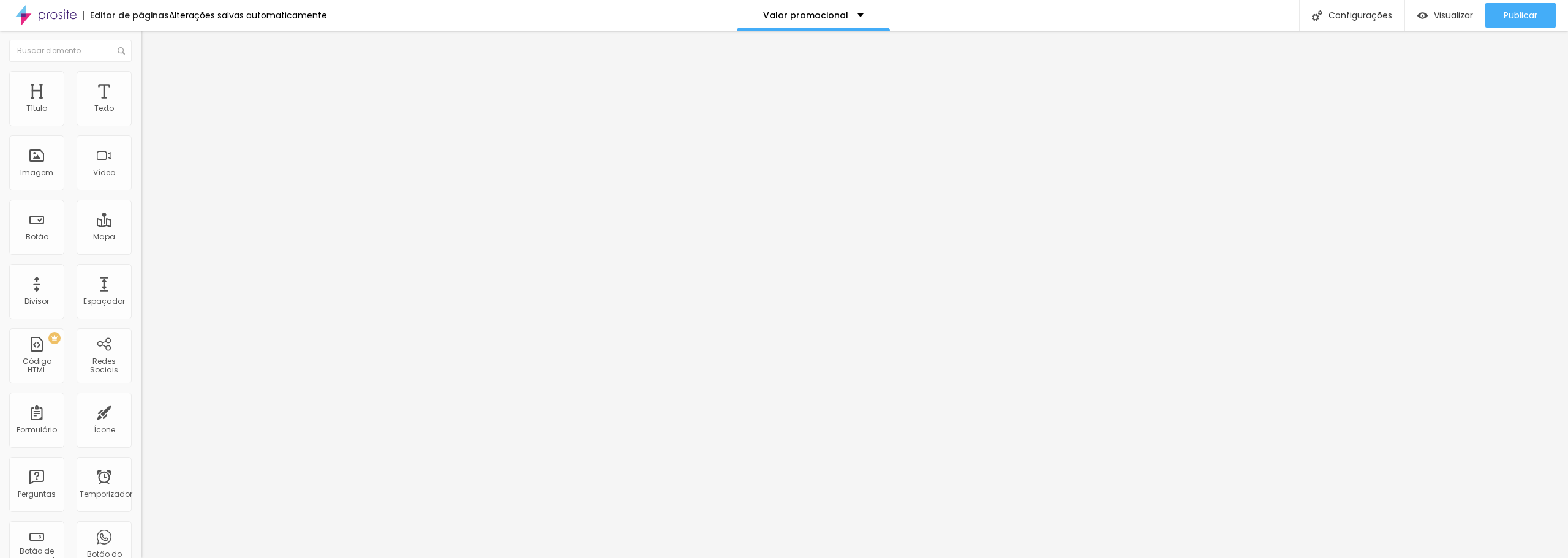
click at [141, 79] on img at bounding box center [145, 76] width 11 height 11
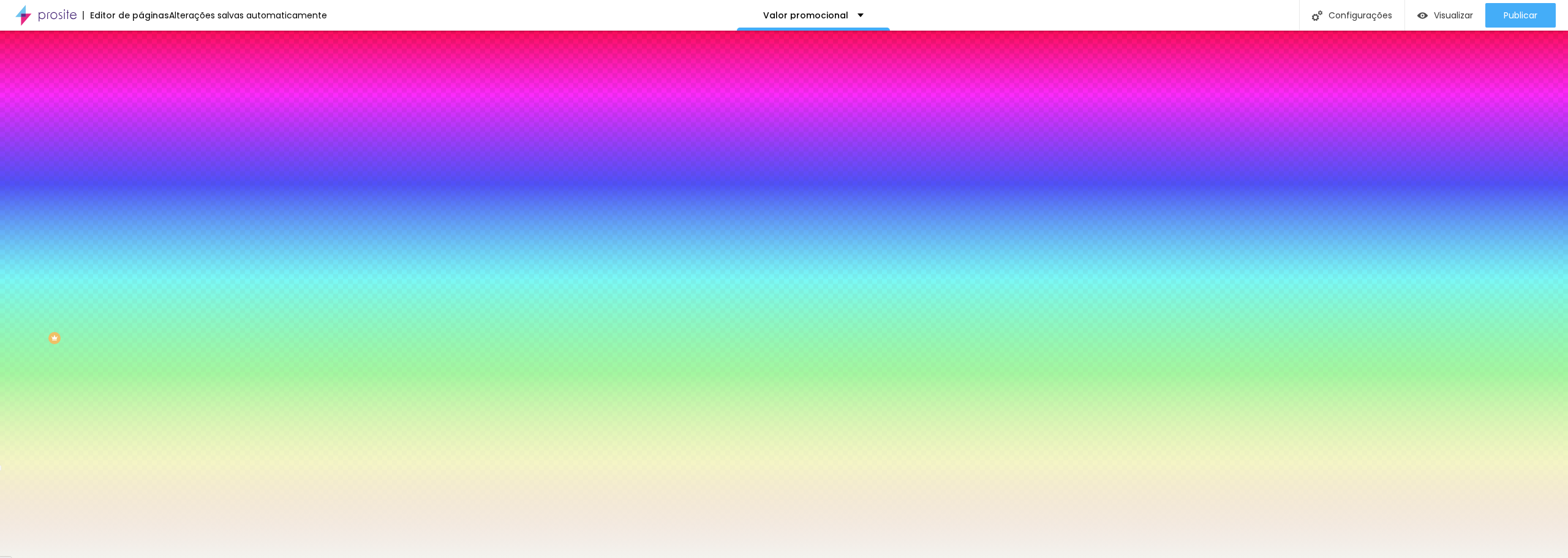
click at [148, 112] on font "Adicionar imagem" at bounding box center [183, 107] width 71 height 11
click at [141, 167] on div at bounding box center [211, 167] width 141 height 0
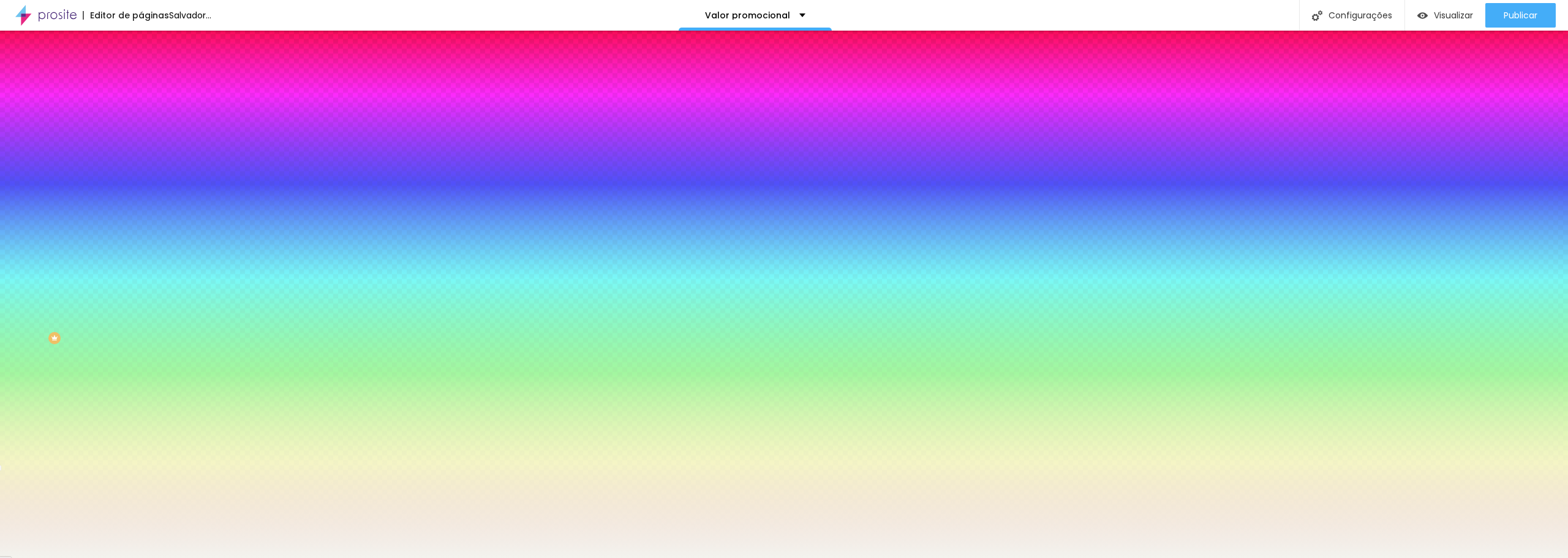
click at [121, 258] on div at bounding box center [784, 279] width 1568 height 558
drag, startPoint x: 121, startPoint y: 258, endPoint x: 121, endPoint y: 314, distance: 56.0
click at [11, 462] on div at bounding box center [5, 463] width 13 height 2
click at [122, 317] on div at bounding box center [784, 279] width 1568 height 558
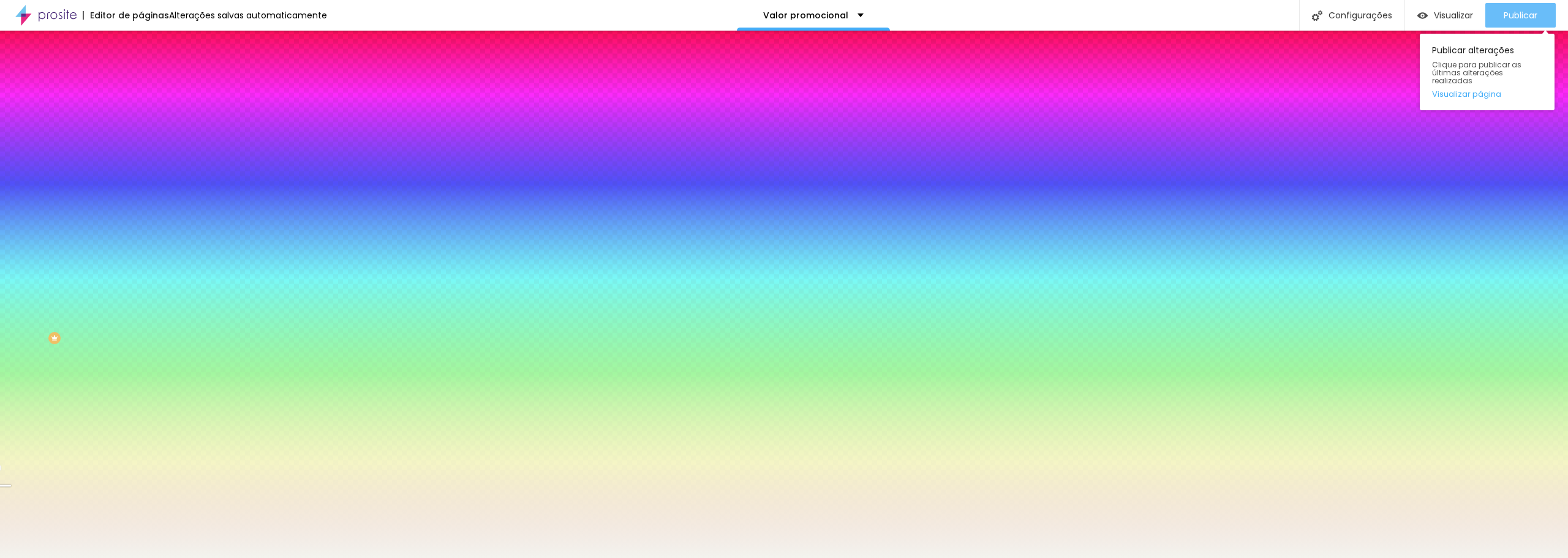
click at [1517, 11] on font "Publicar" at bounding box center [1520, 15] width 34 height 13
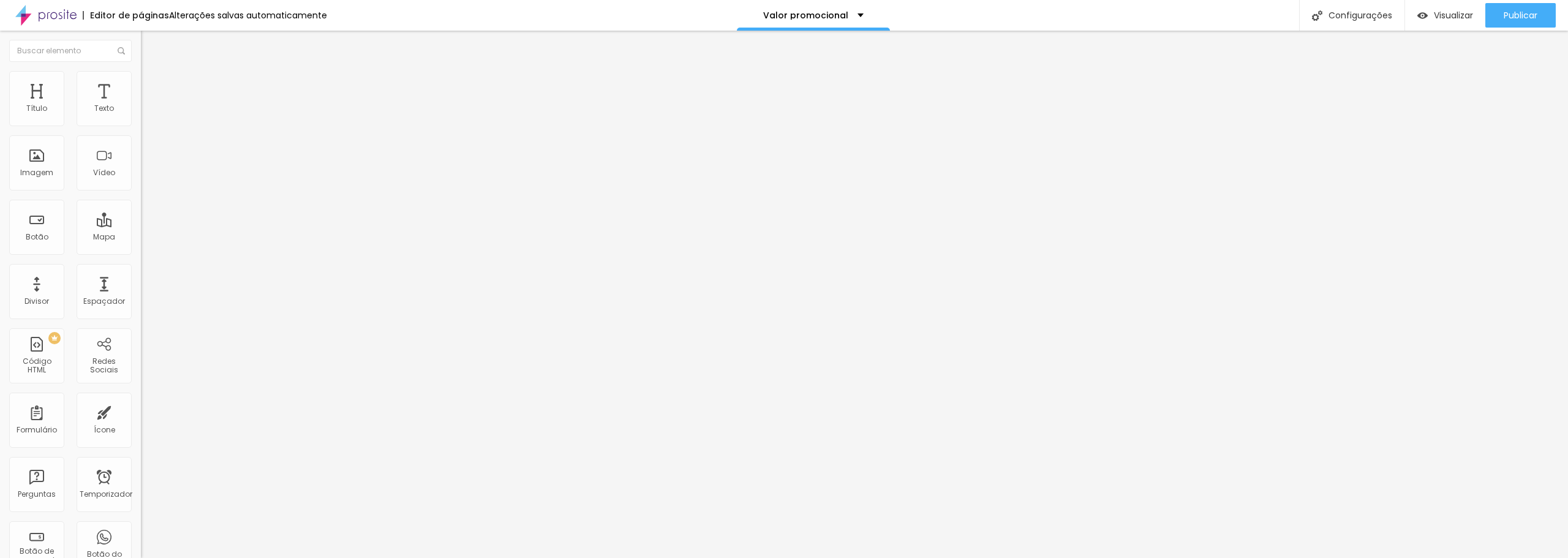
click at [147, 112] on icon "button" at bounding box center [149, 109] width 5 height 5
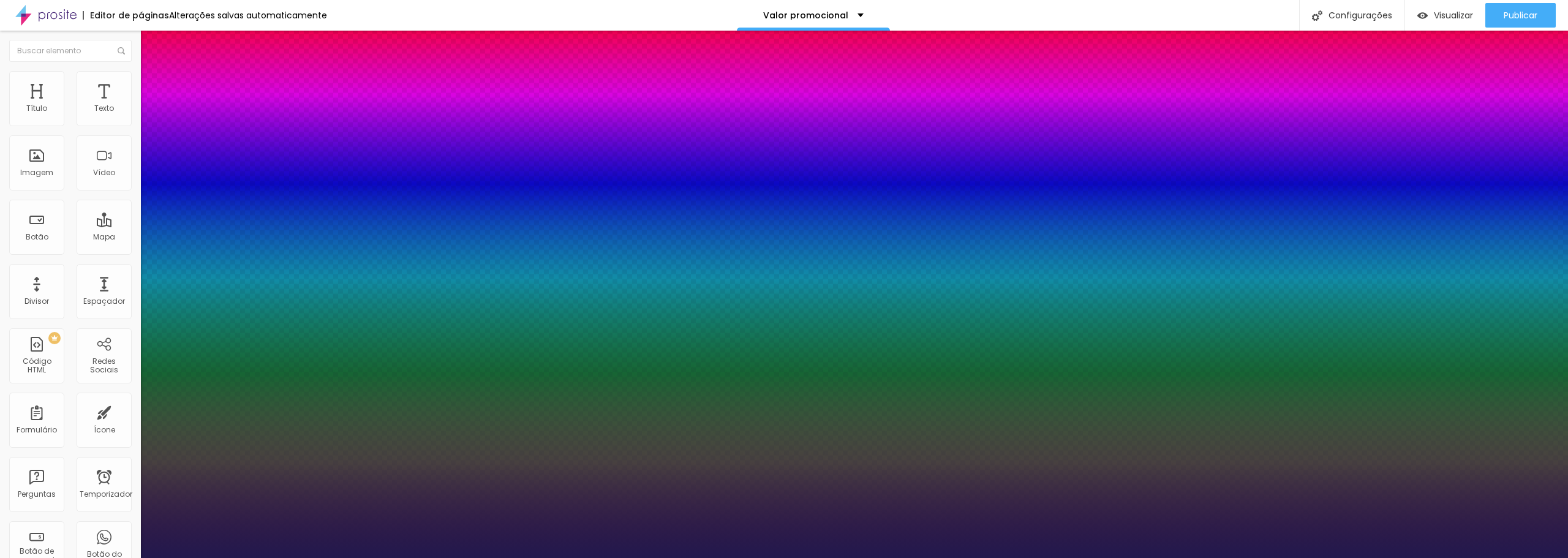
type input "1"
type input "29"
type input "1"
type input "27"
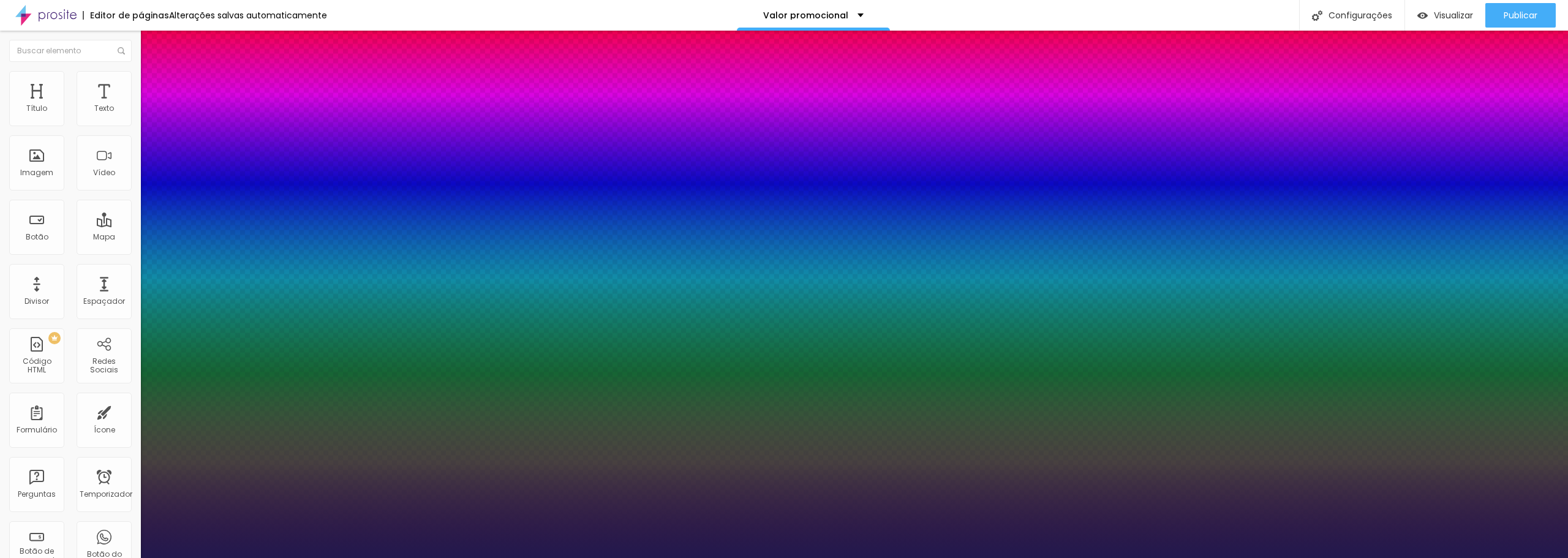
type input "27"
type input "1"
type input "26"
type input "1"
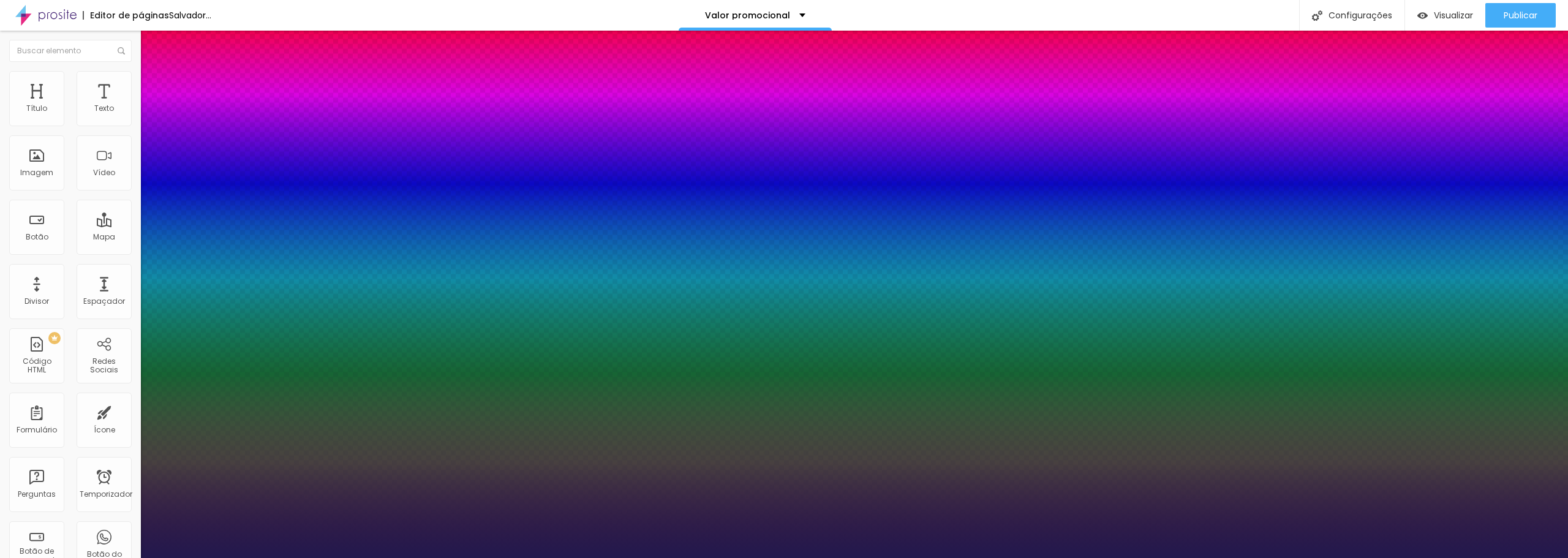
type input "26"
type input "1"
click at [1521, 557] on div at bounding box center [784, 558] width 1568 height 0
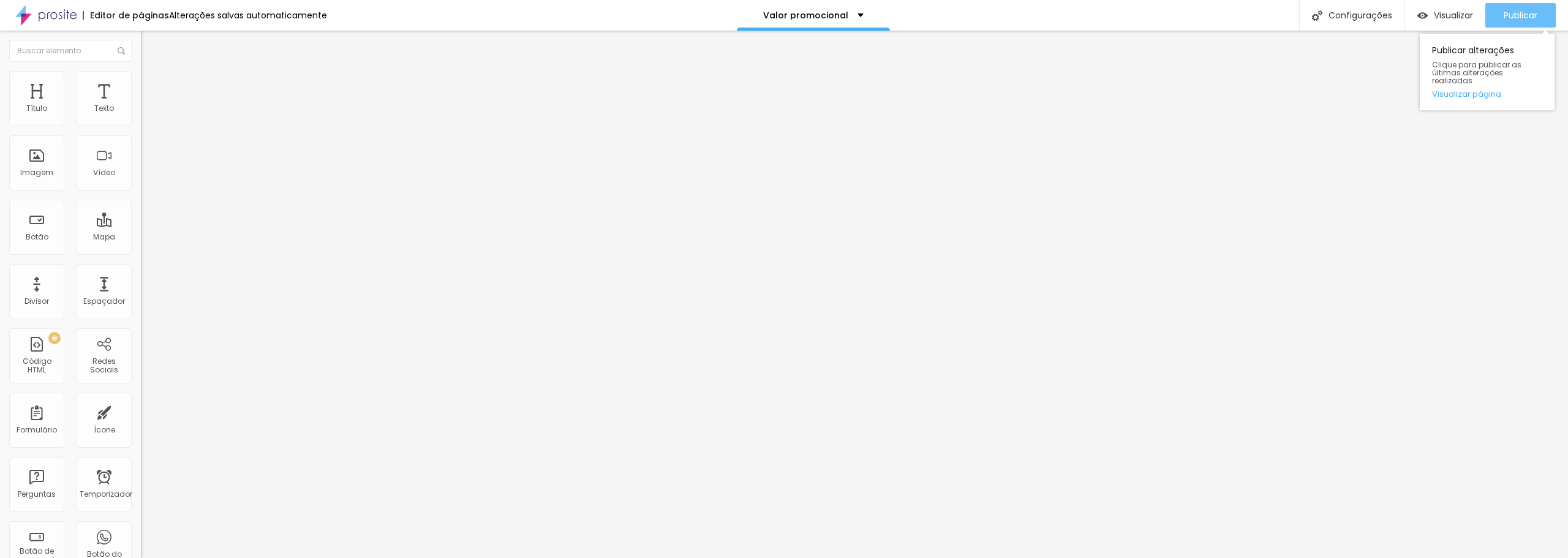
click at [1521, 17] on font "Publicar" at bounding box center [1520, 15] width 34 height 13
click at [152, 83] on font "Estilo" at bounding box center [161, 79] width 19 height 11
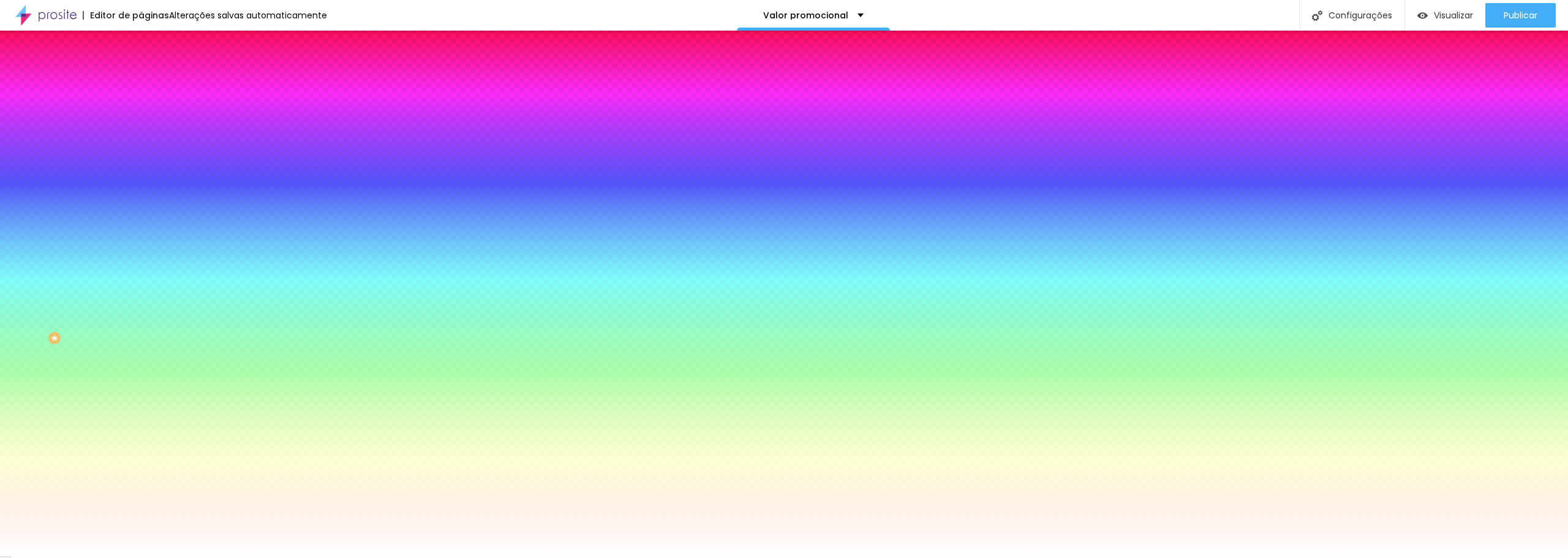
click at [148, 112] on font "Trocar imagem" at bounding box center [178, 107] width 60 height 11
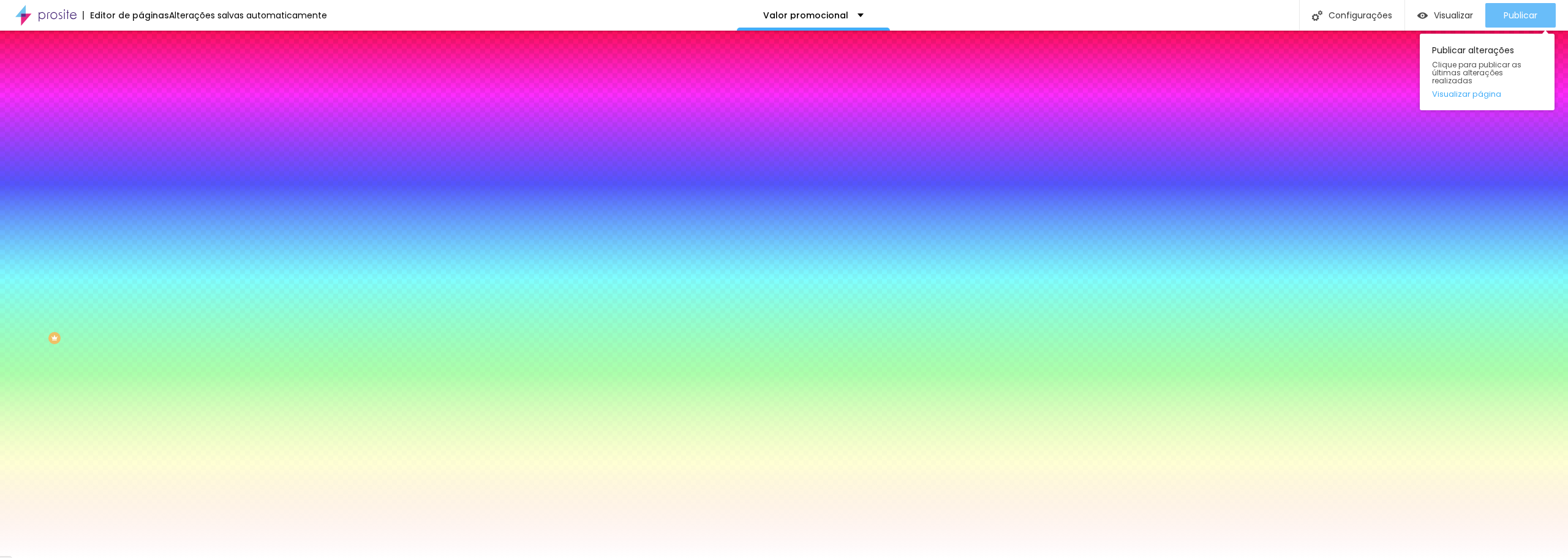
click at [1524, 16] on font "Publicar" at bounding box center [1520, 15] width 34 height 13
click at [1521, 16] on font "Publicar" at bounding box center [1520, 15] width 34 height 13
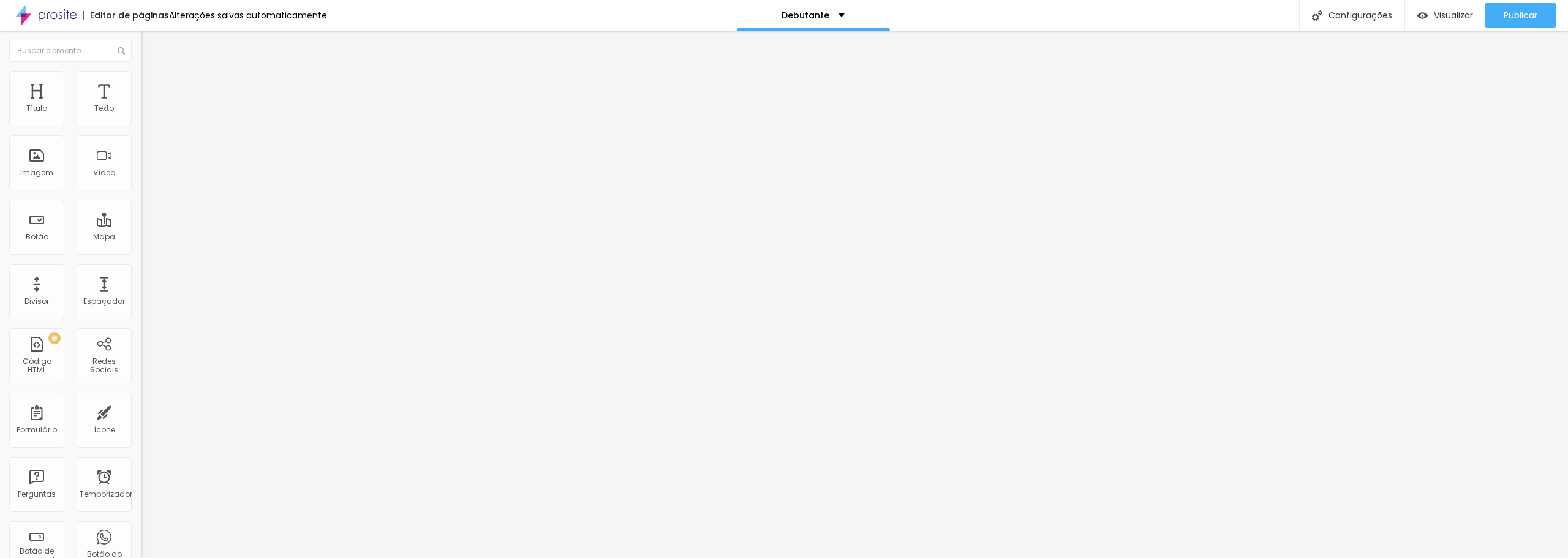
click at [150, 42] on img "button" at bounding box center [155, 45] width 10 height 10
click at [141, 77] on li "Estilo" at bounding box center [211, 77] width 141 height 13
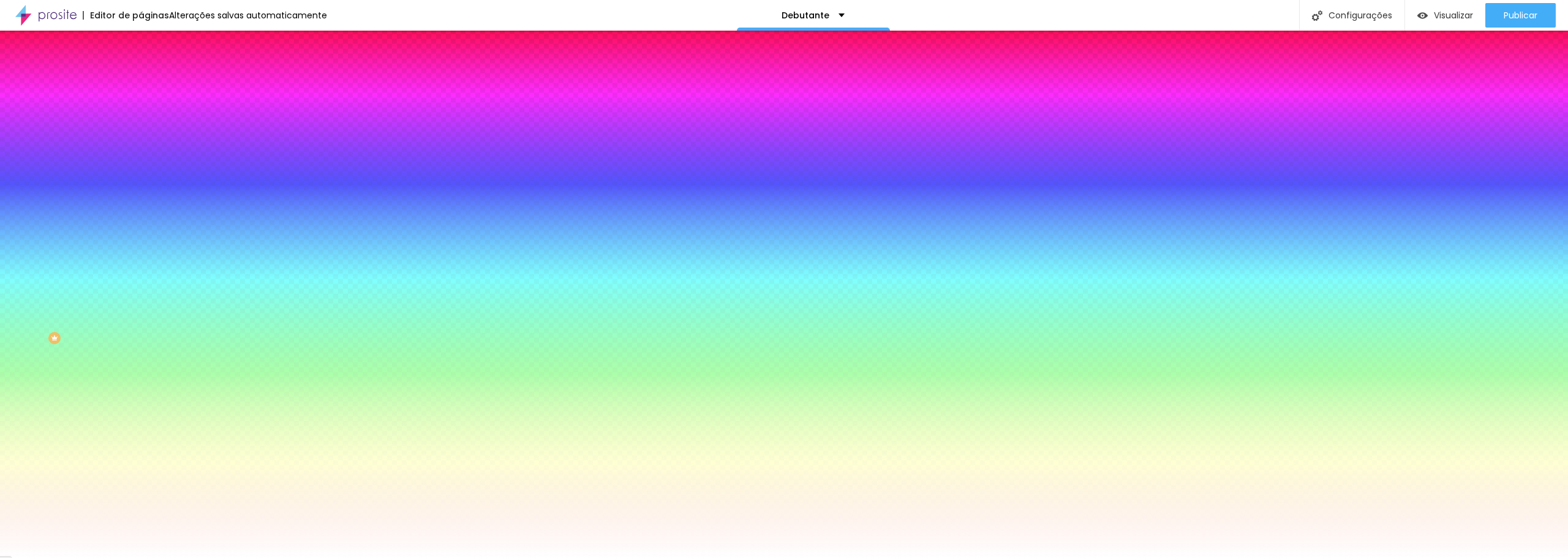
click at [141, 71] on li "Conteúdo" at bounding box center [211, 64] width 141 height 13
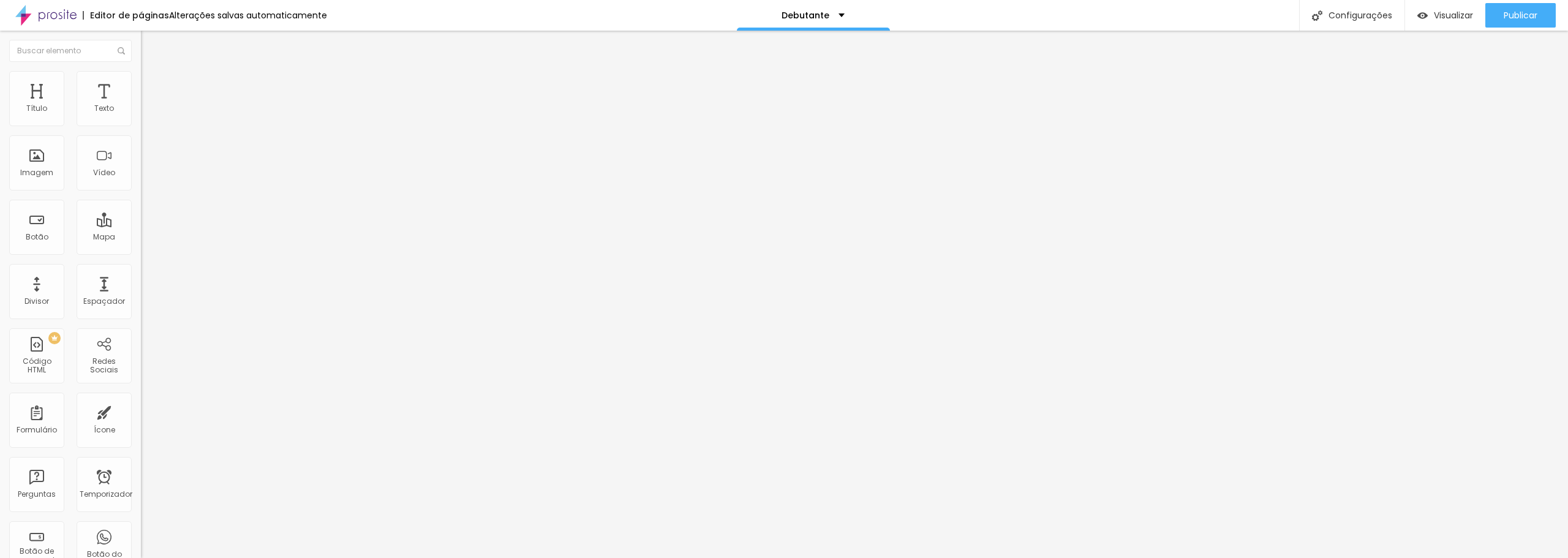
click at [141, 39] on button "Editar nulo" at bounding box center [211, 44] width 141 height 28
click at [141, 52] on button "Editar nulo" at bounding box center [211, 44] width 141 height 28
click at [150, 42] on img "button" at bounding box center [155, 45] width 10 height 10
click at [150, 41] on img "button" at bounding box center [155, 45] width 10 height 10
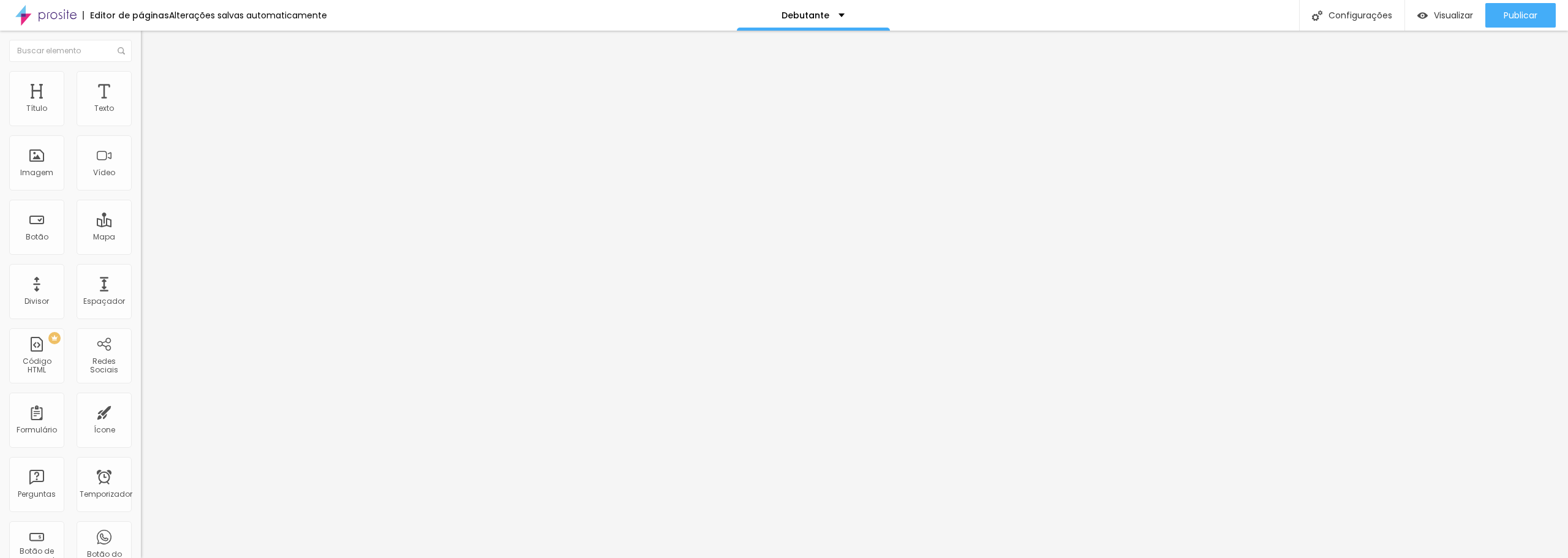
click at [141, 80] on li "Estilo" at bounding box center [211, 77] width 141 height 13
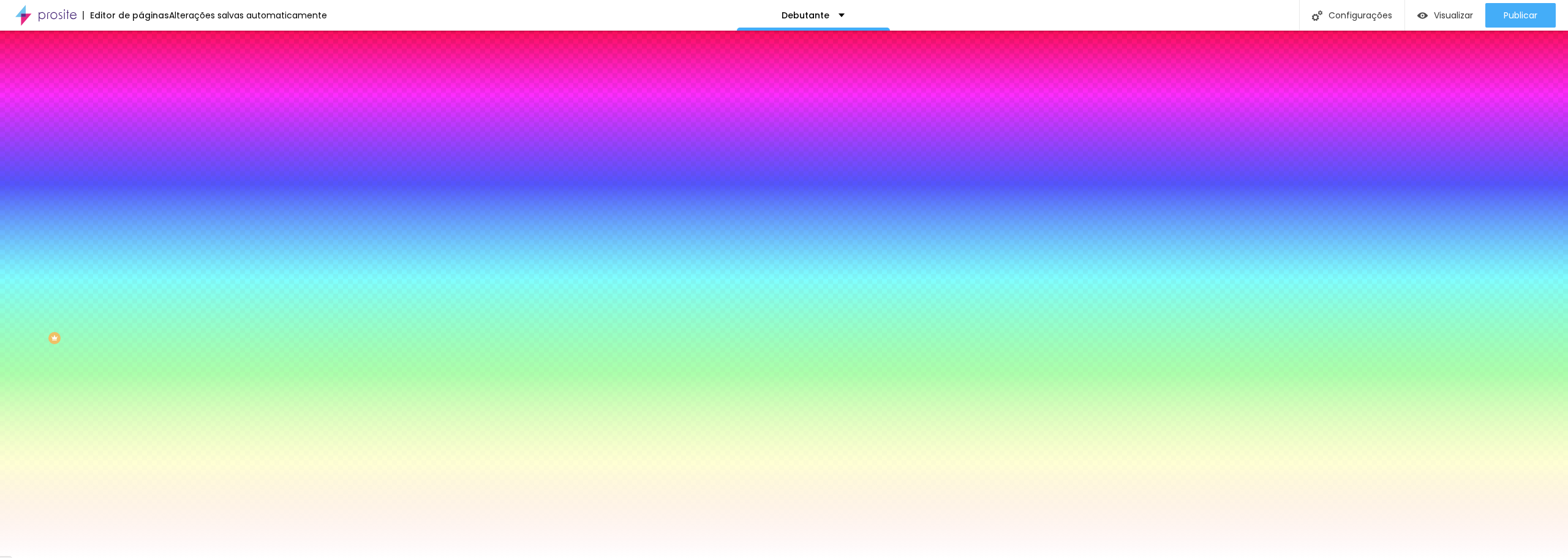
click at [141, 71] on li "Conteúdo" at bounding box center [211, 64] width 141 height 13
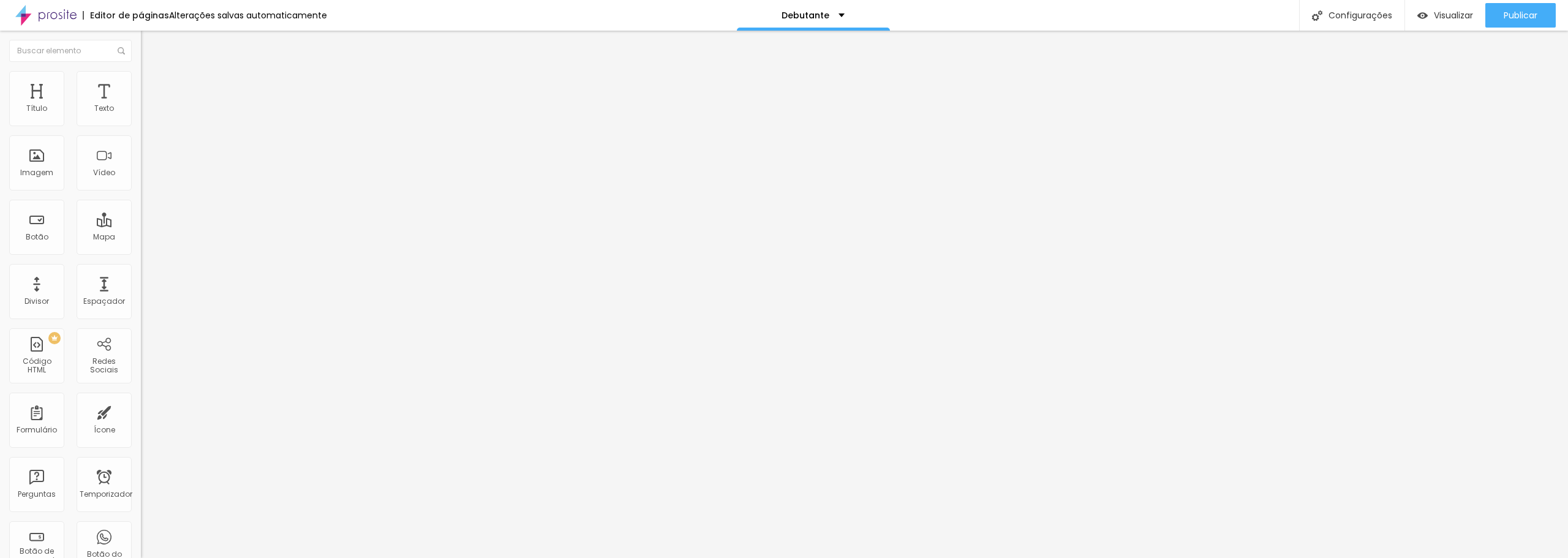
click at [150, 45] on img "button" at bounding box center [155, 45] width 10 height 10
click at [1526, 18] on font "Publicar" at bounding box center [1520, 15] width 34 height 13
click at [1538, 10] on button "Publicar" at bounding box center [1520, 15] width 70 height 24
click at [141, 81] on li "Avançado" at bounding box center [211, 77] width 141 height 13
click at [141, 70] on img at bounding box center [145, 63] width 11 height 11
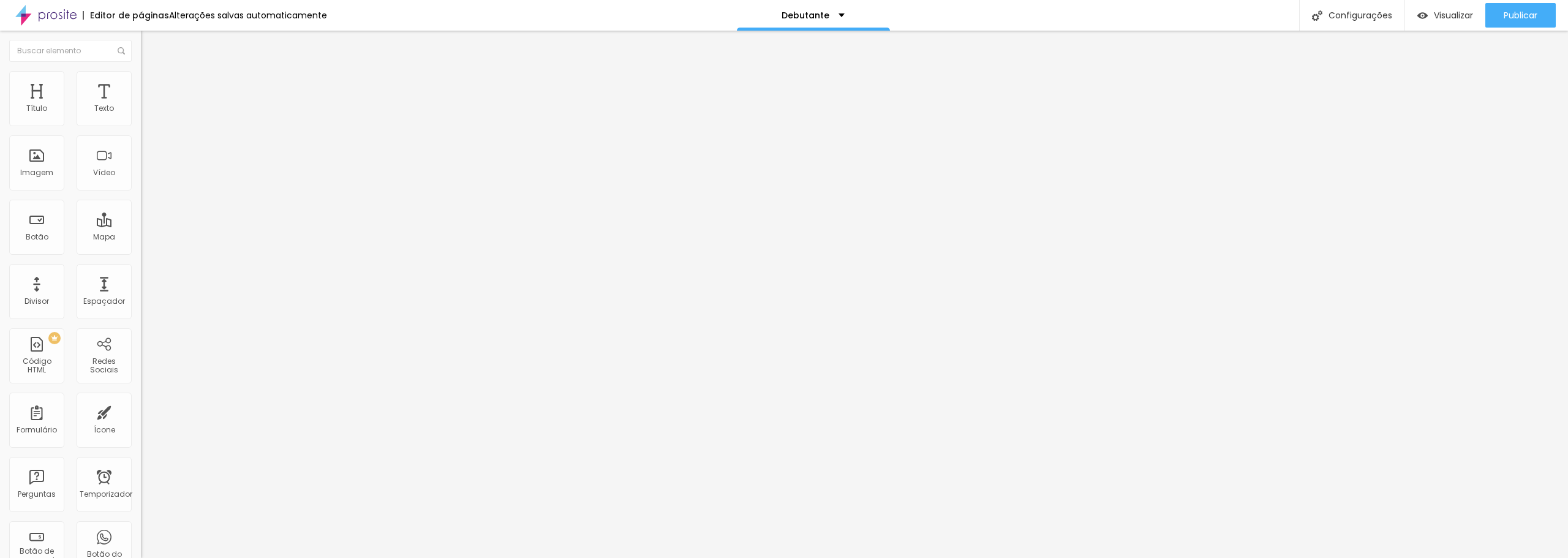
click at [150, 40] on img "button" at bounding box center [155, 45] width 10 height 10
click at [150, 45] on img "button" at bounding box center [155, 45] width 10 height 10
click at [152, 83] on font "Avançado" at bounding box center [172, 79] width 40 height 11
click at [1526, 8] on div "Publicar" at bounding box center [1520, 15] width 34 height 24
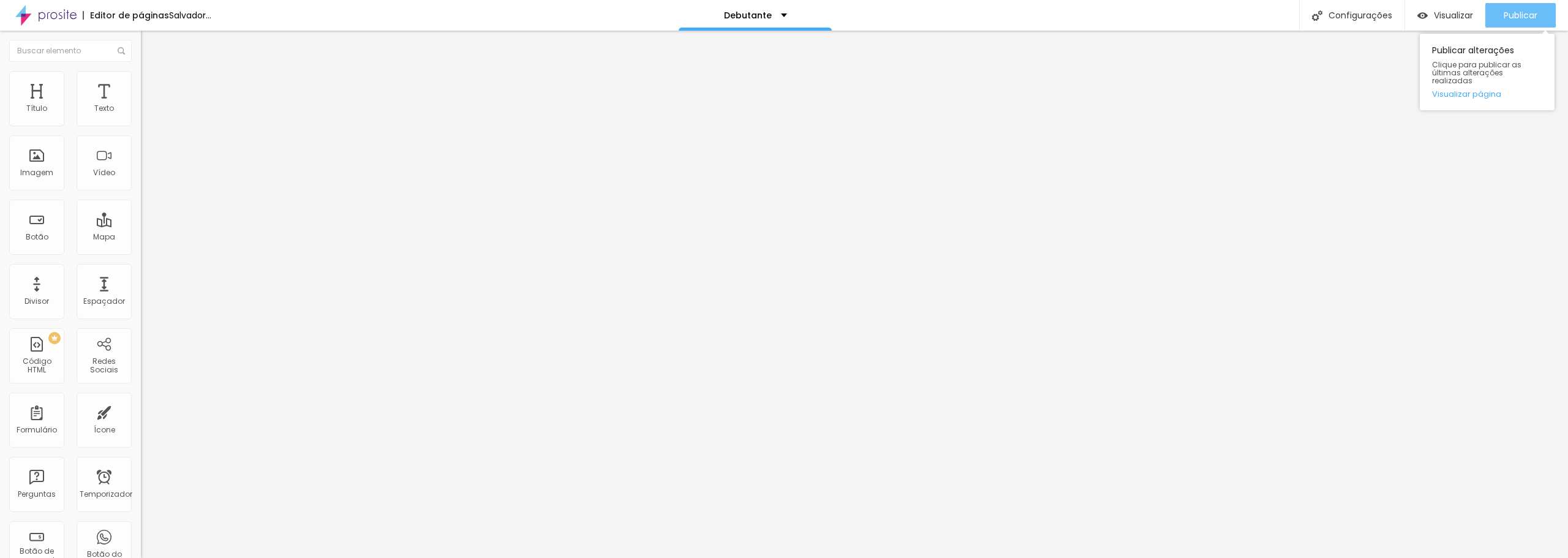
click at [1526, 18] on font "Publicar" at bounding box center [1520, 15] width 34 height 13
click at [1526, 16] on font "Publicar" at bounding box center [1520, 15] width 34 height 13
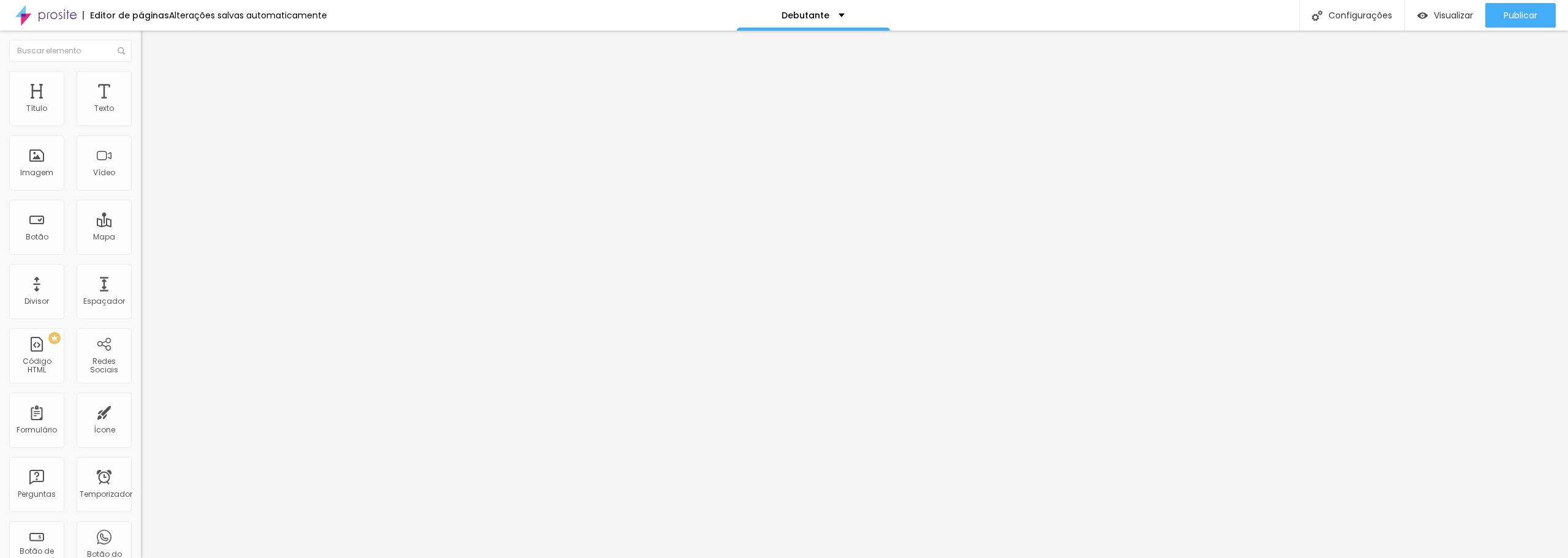
click at [141, 78] on img at bounding box center [145, 76] width 11 height 11
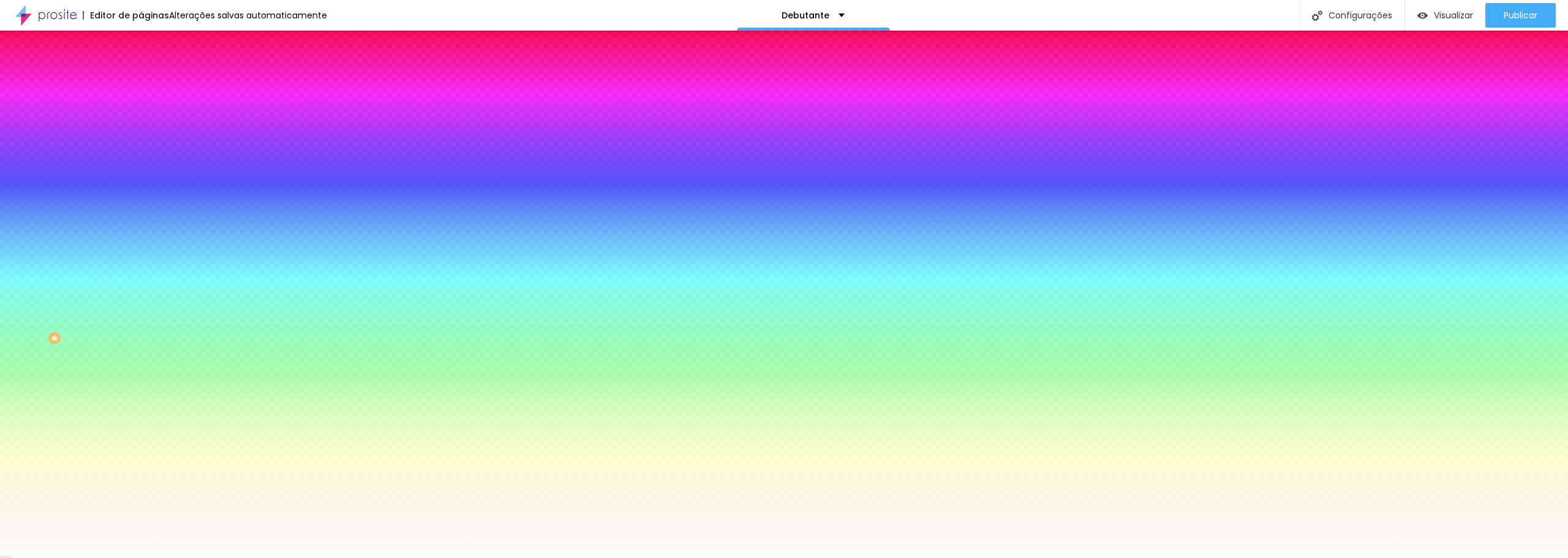
click at [141, 78] on img at bounding box center [145, 76] width 11 height 11
click at [152, 72] on font "Conteúdo" at bounding box center [171, 66] width 38 height 11
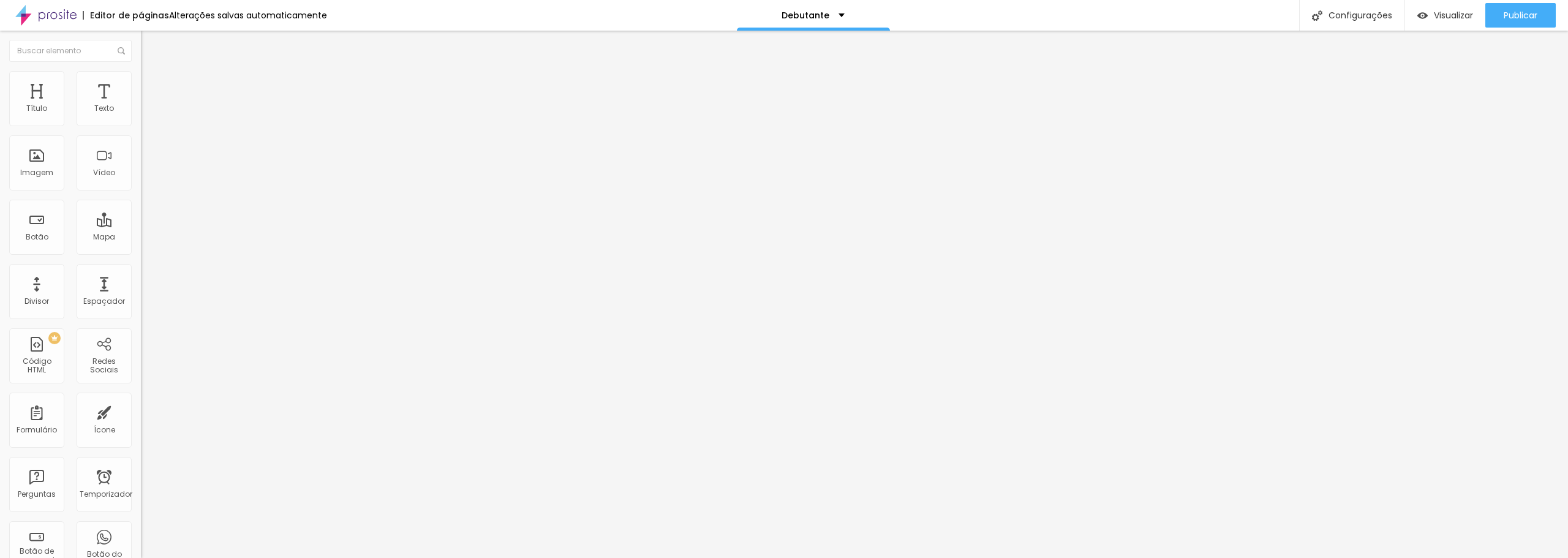
click at [152, 87] on font "Avançado" at bounding box center [172, 92] width 40 height 11
click at [141, 84] on ul "Conteúdo Estilo Avançado" at bounding box center [211, 77] width 141 height 37
click at [152, 84] on font "Estilo" at bounding box center [161, 79] width 19 height 11
click at [141, 75] on img at bounding box center [145, 76] width 11 height 11
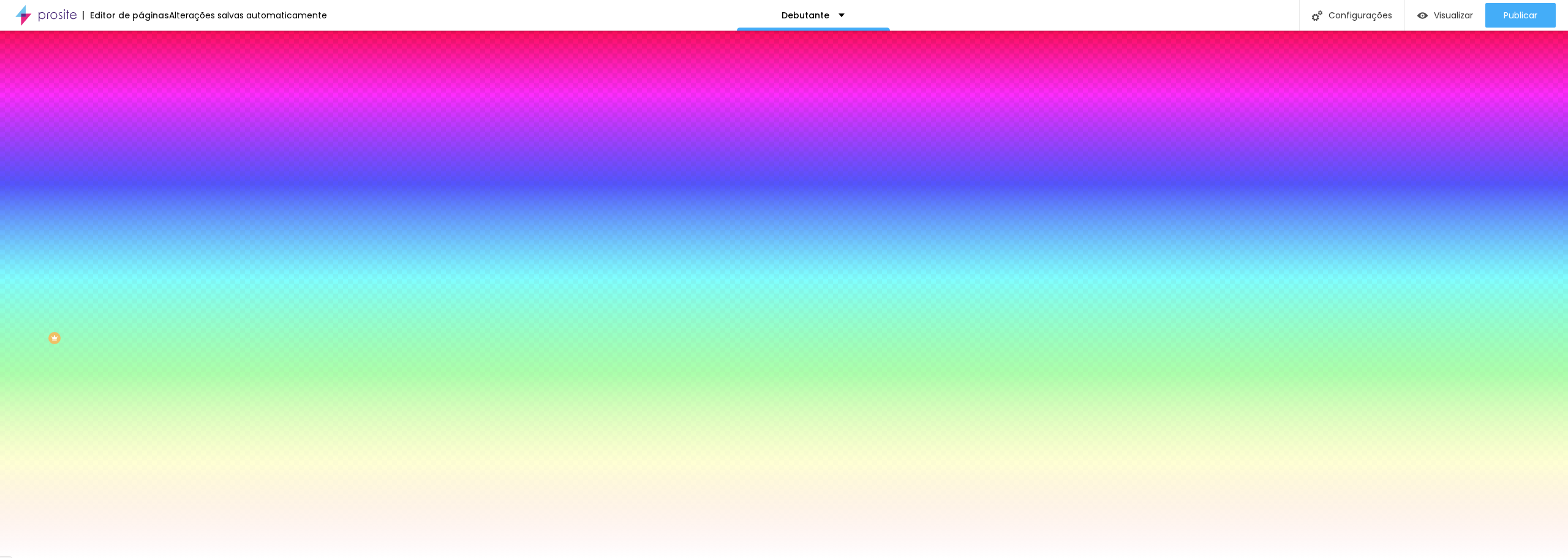
click at [152, 87] on font "Avançado" at bounding box center [172, 92] width 40 height 11
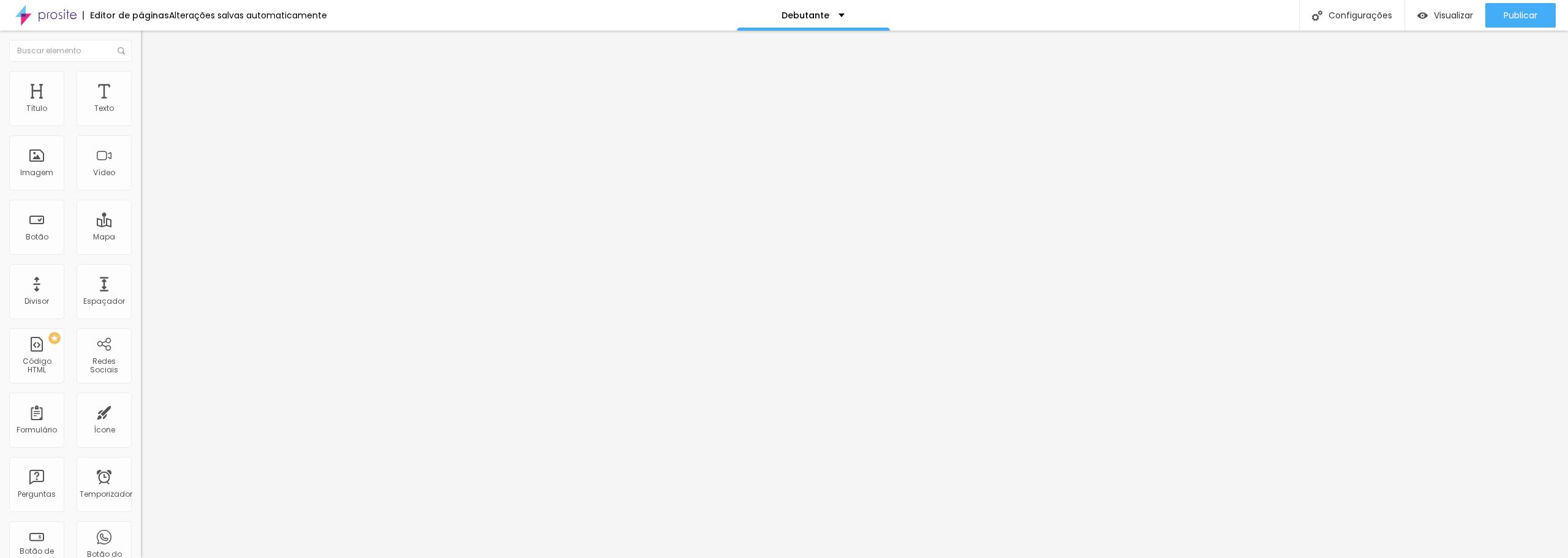
click at [141, 70] on img at bounding box center [145, 63] width 11 height 11
click at [152, 83] on font "Estilo" at bounding box center [161, 79] width 19 height 11
click at [141, 75] on img at bounding box center [145, 76] width 11 height 11
click at [141, 78] on img at bounding box center [145, 76] width 11 height 11
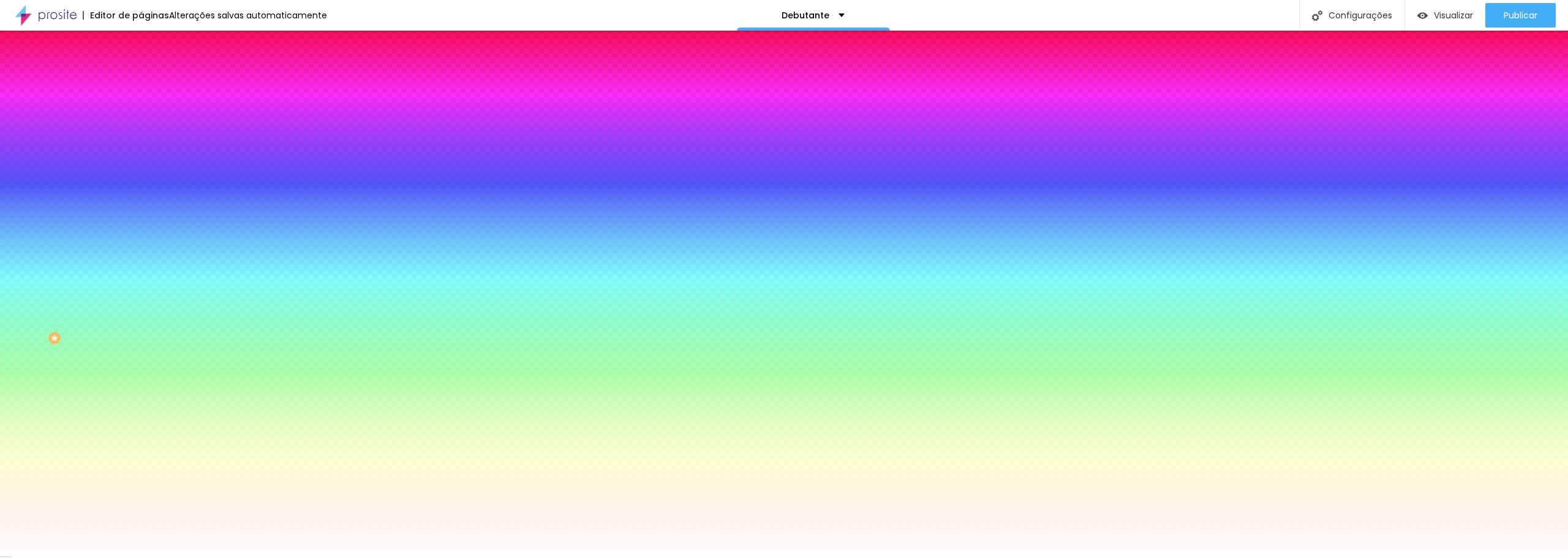
click at [148, 112] on font "Trocar imagem" at bounding box center [178, 107] width 60 height 11
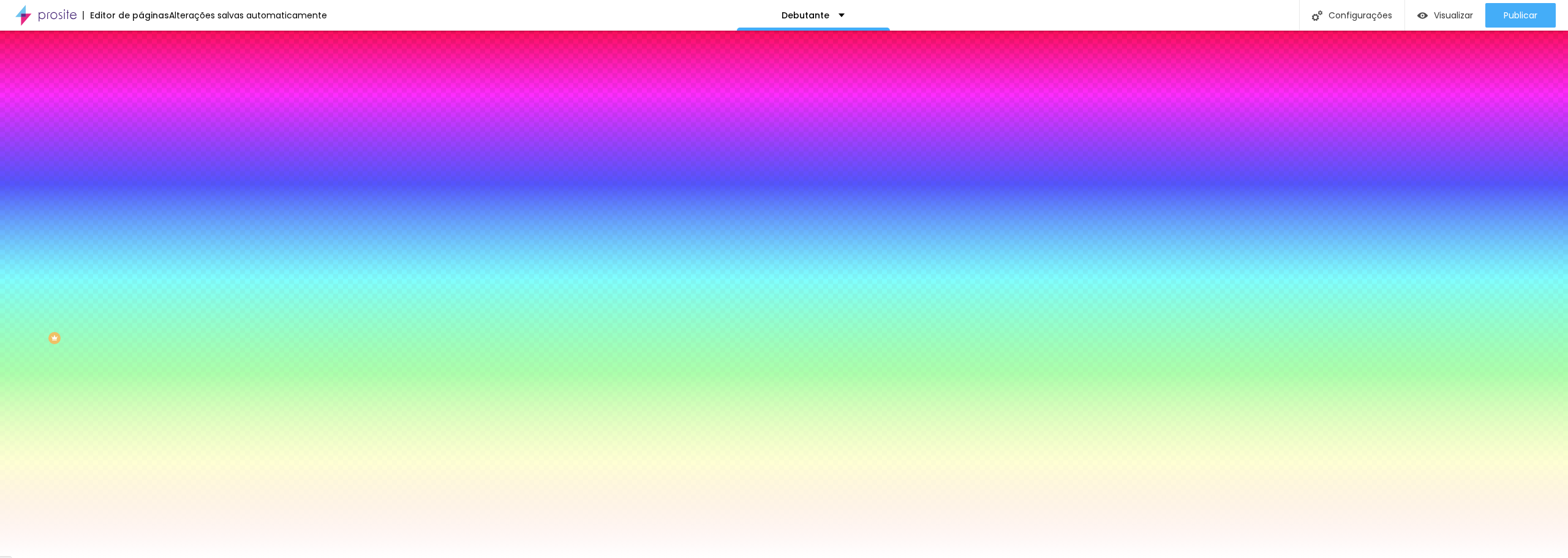
click at [148, 112] on font "Trocar imagem" at bounding box center [178, 107] width 60 height 11
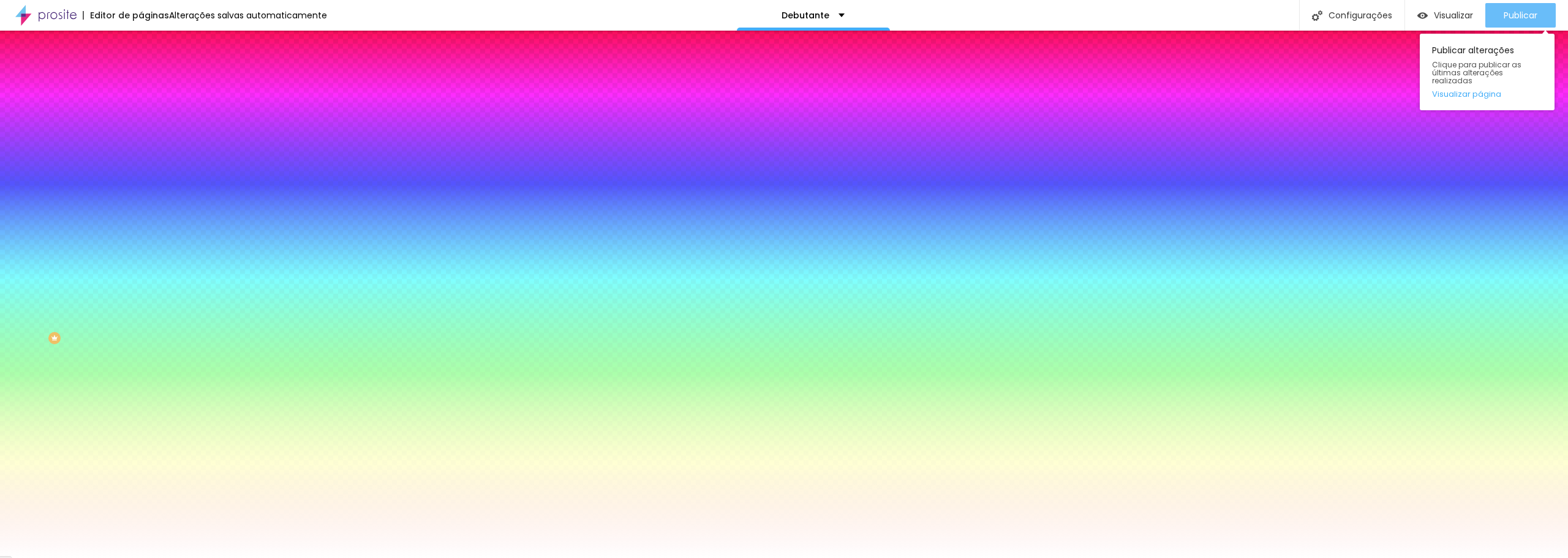
click at [1516, 22] on div "Publicar" at bounding box center [1520, 15] width 34 height 24
click at [1508, 16] on font "Publicar" at bounding box center [1520, 15] width 34 height 13
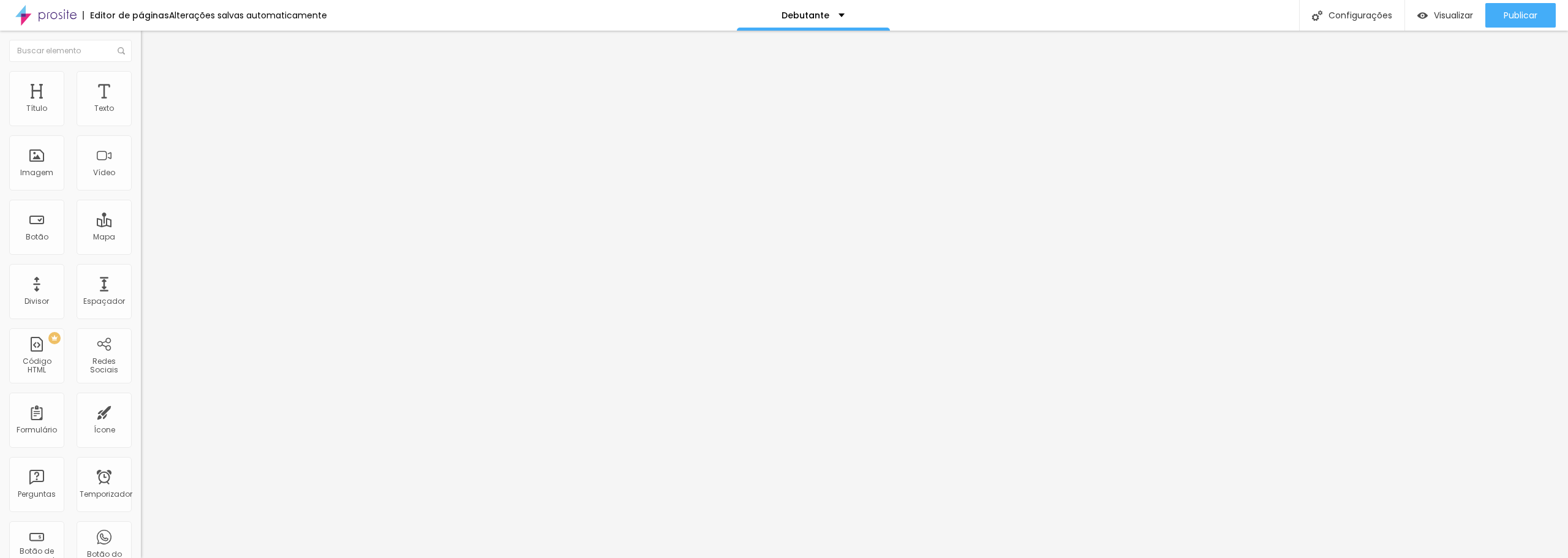
click at [152, 85] on font "Estilo" at bounding box center [161, 79] width 19 height 11
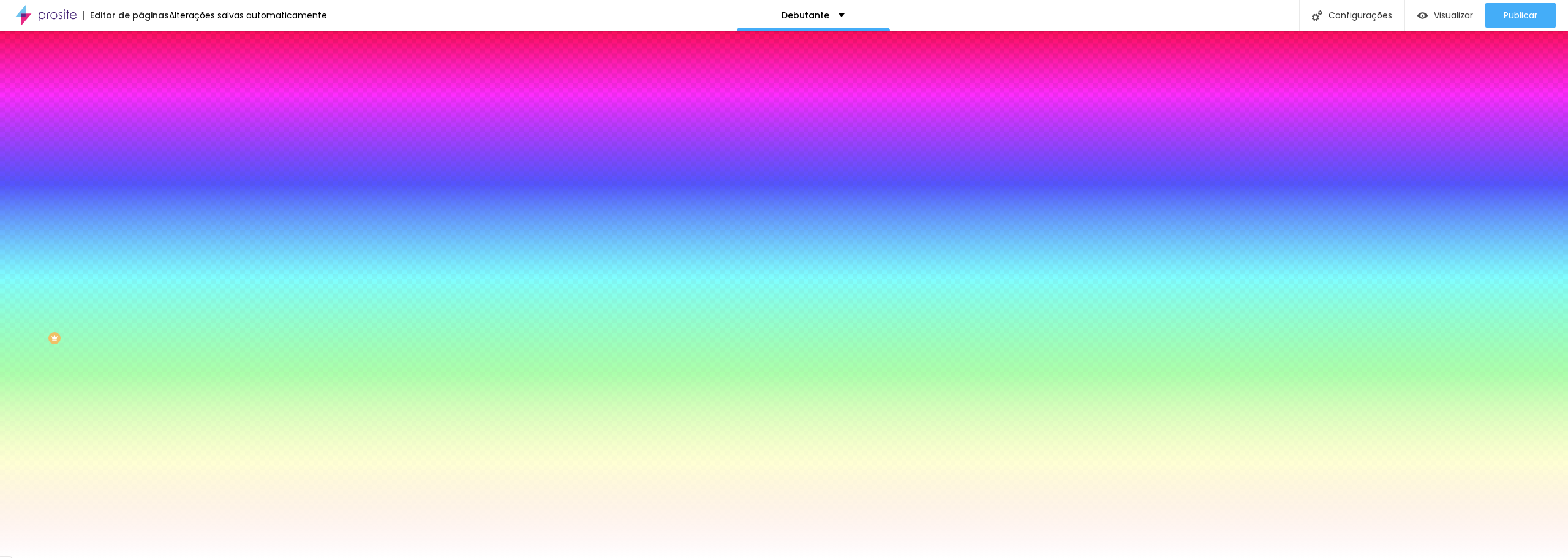
click at [148, 112] on font "Trocar imagem" at bounding box center [178, 107] width 60 height 11
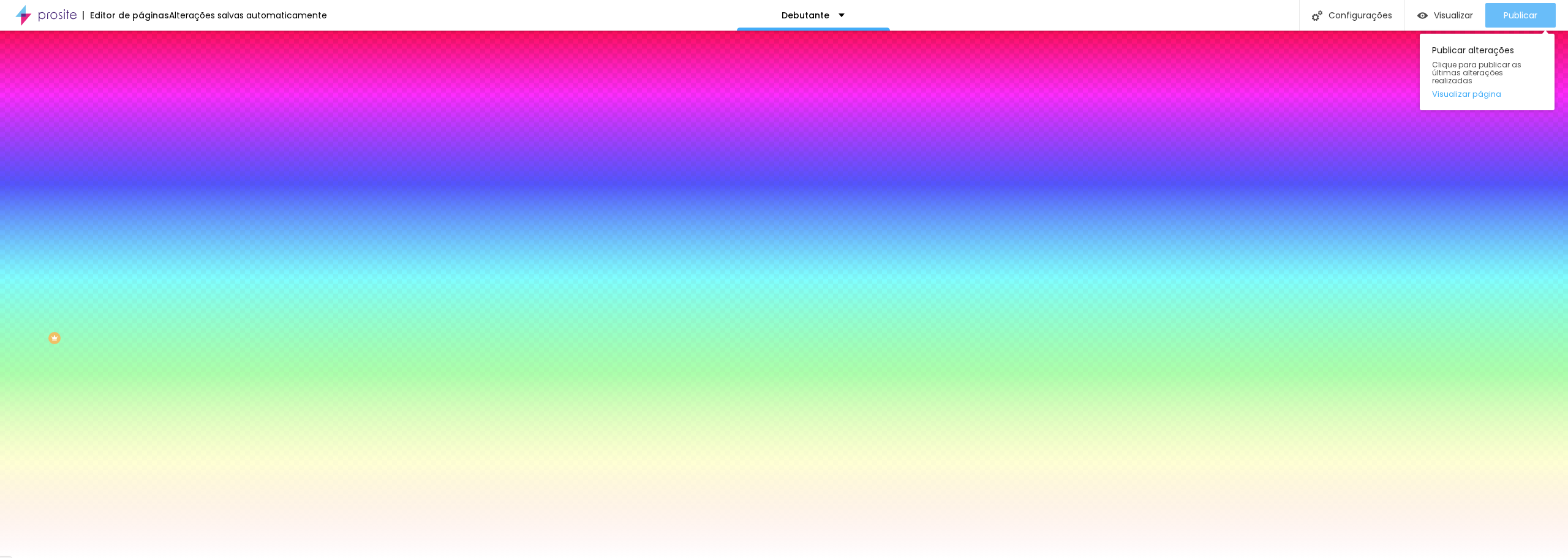
click at [1510, 21] on div "Publicar" at bounding box center [1520, 15] width 34 height 24
